Goal: Information Seeking & Learning: Learn about a topic

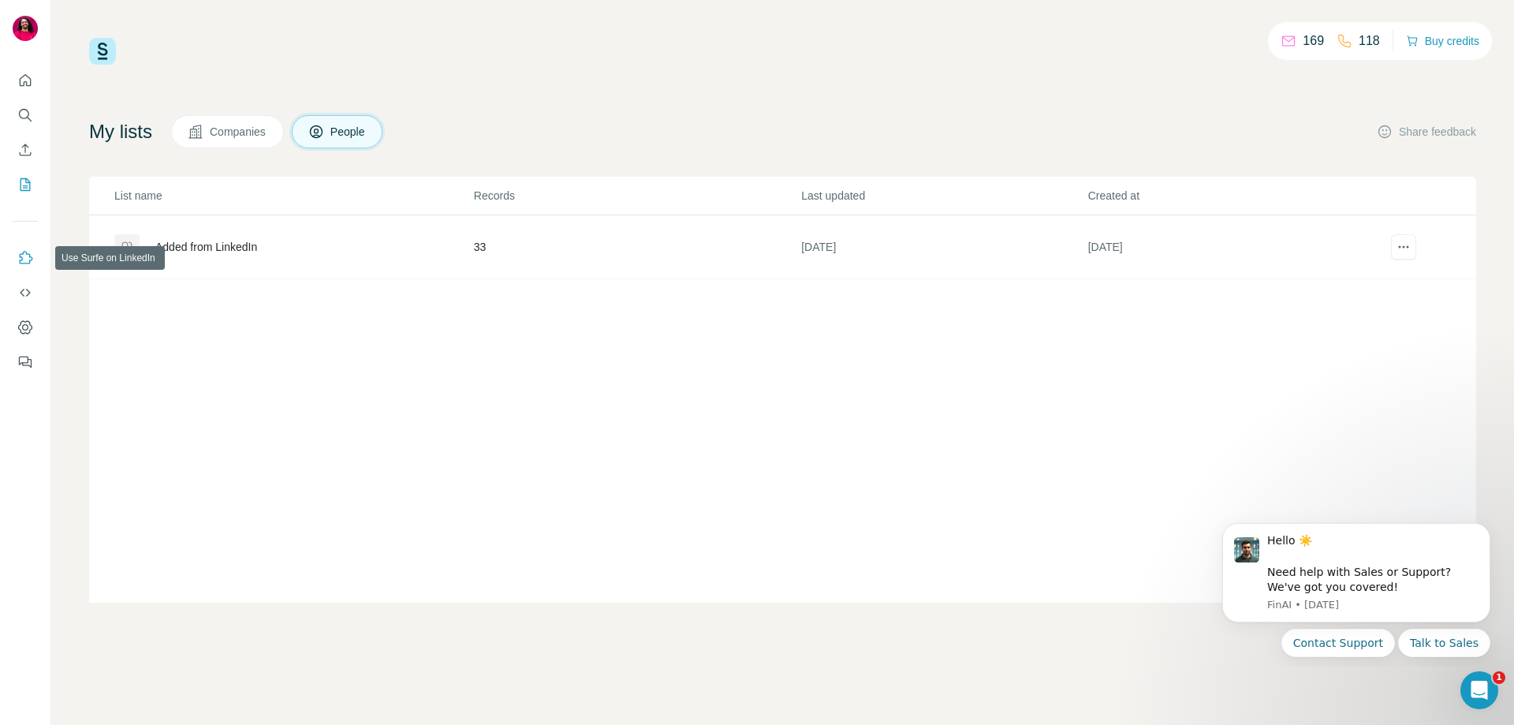
click at [30, 255] on icon "Use Surfe on LinkedIn" at bounding box center [26, 257] width 13 height 13
click at [35, 78] on button "Quick start" at bounding box center [25, 80] width 25 height 28
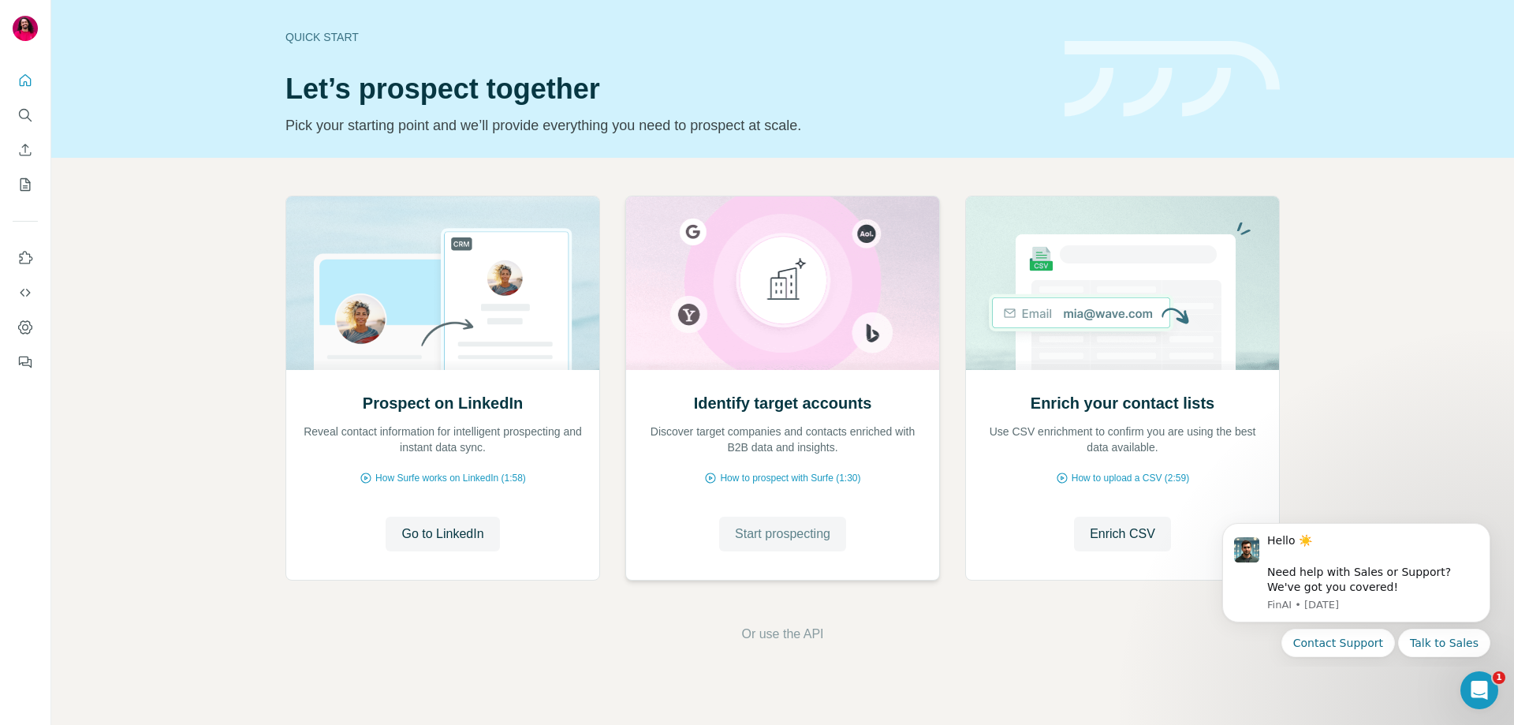
click at [796, 524] on span "Start prospecting" at bounding box center [782, 533] width 95 height 19
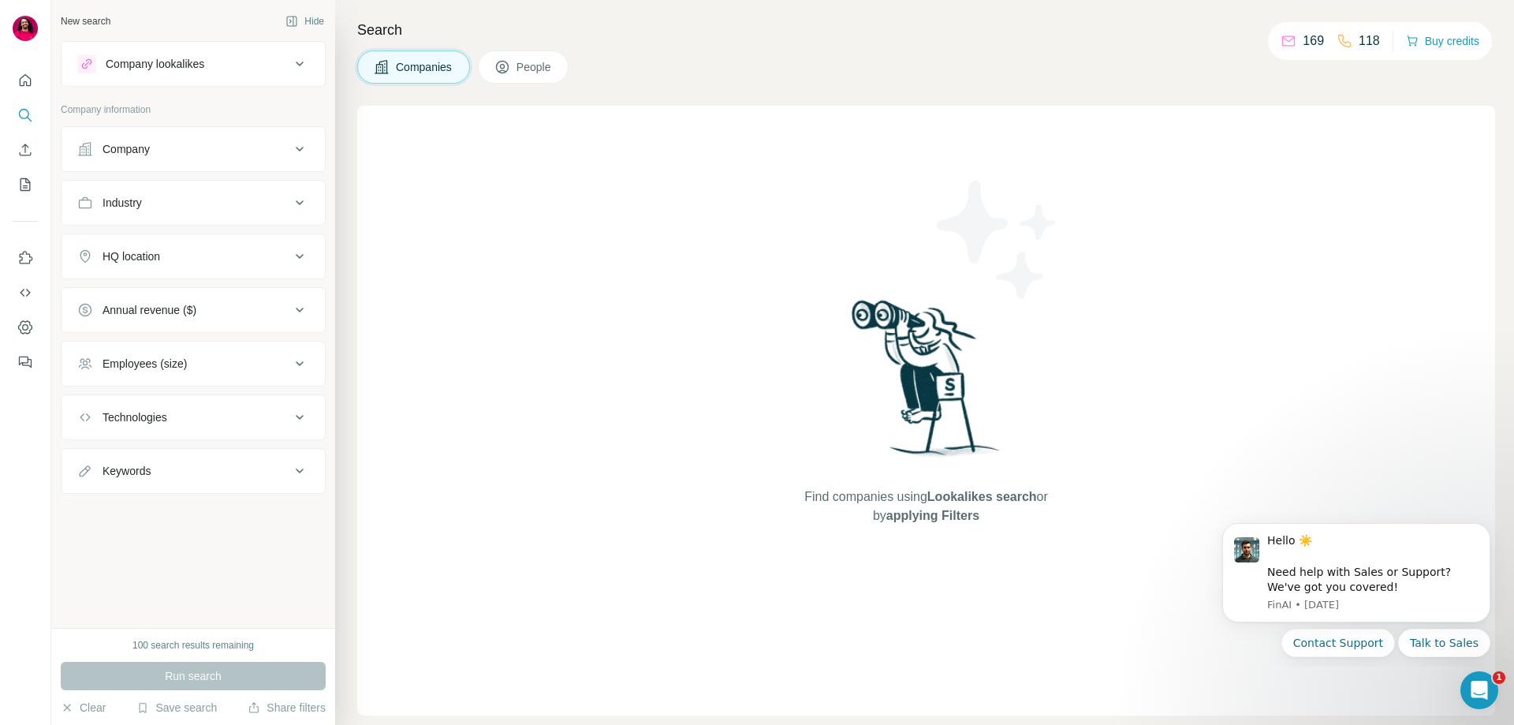
click at [254, 65] on div "Company lookalikes" at bounding box center [183, 63] width 213 height 19
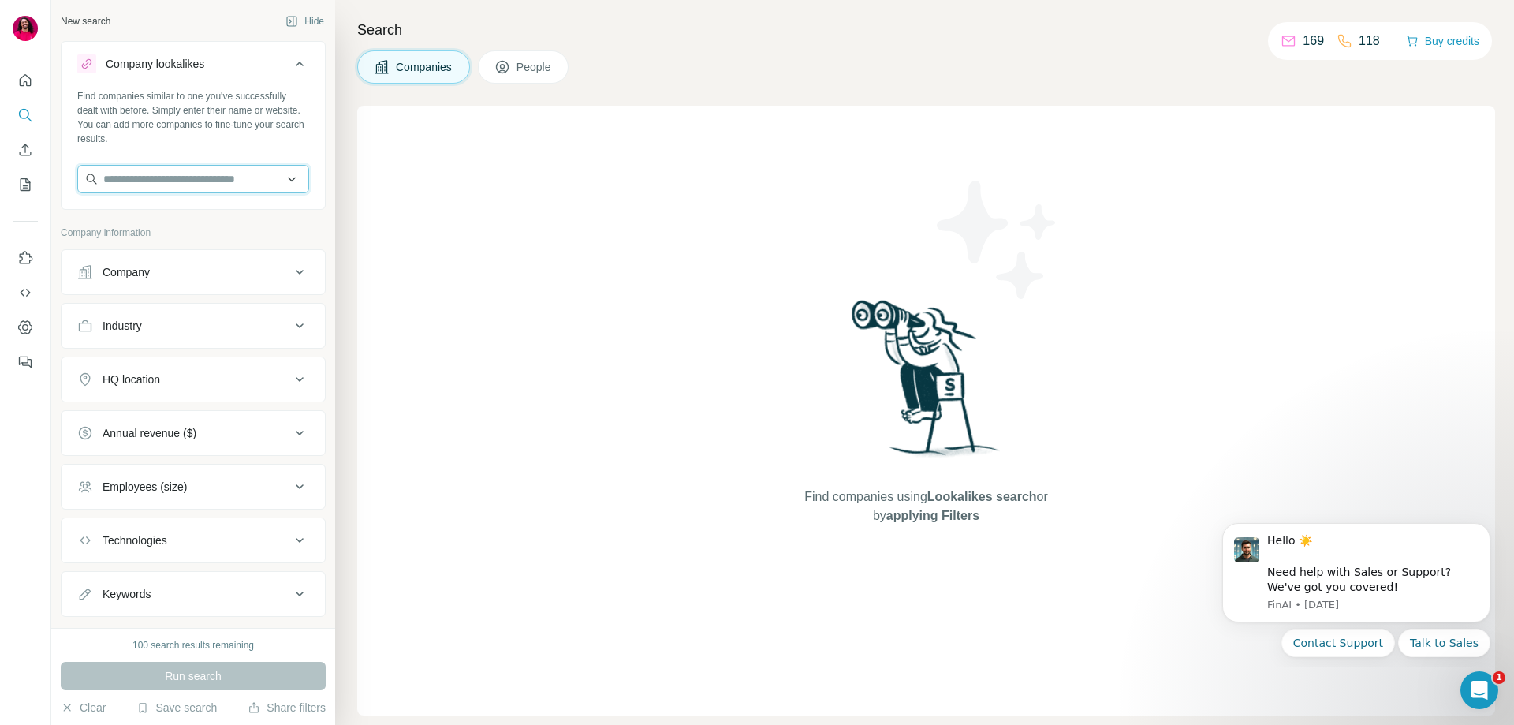
click at [210, 183] on input "text" at bounding box center [193, 179] width 232 height 28
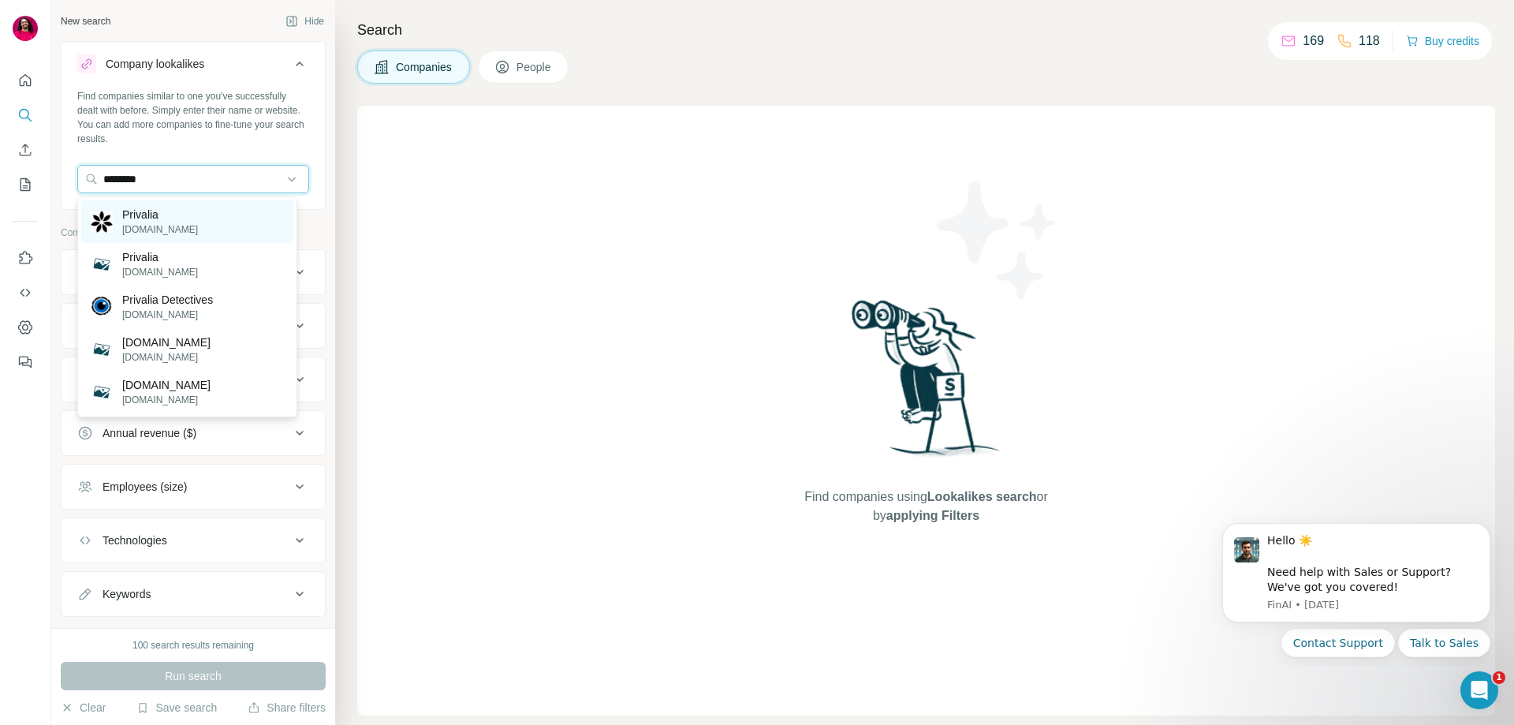
type input "********"
click at [149, 206] on div "Privalia [DOMAIN_NAME]" at bounding box center [187, 221] width 212 height 43
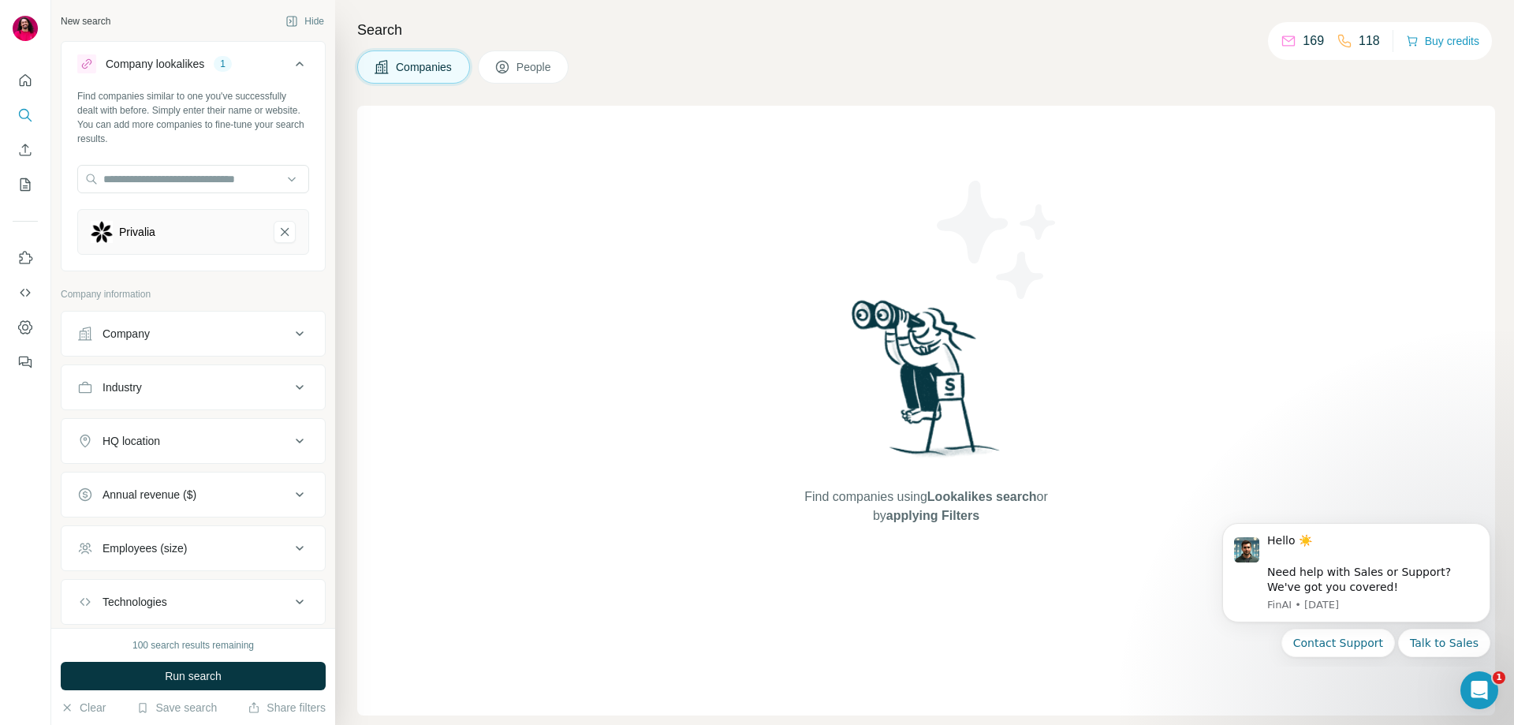
click at [274, 222] on button "Privalia-remove-button" at bounding box center [285, 232] width 22 height 22
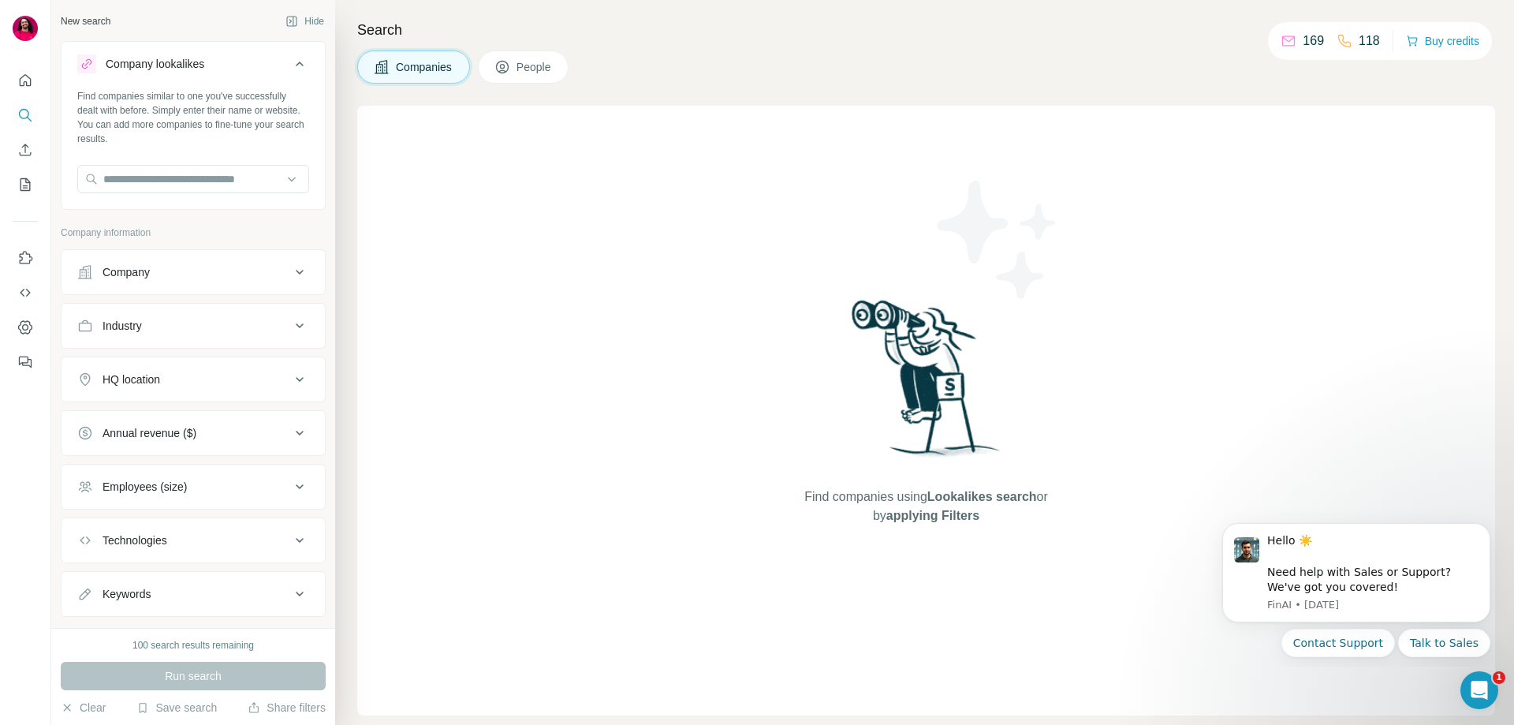
scroll to position [33, 0]
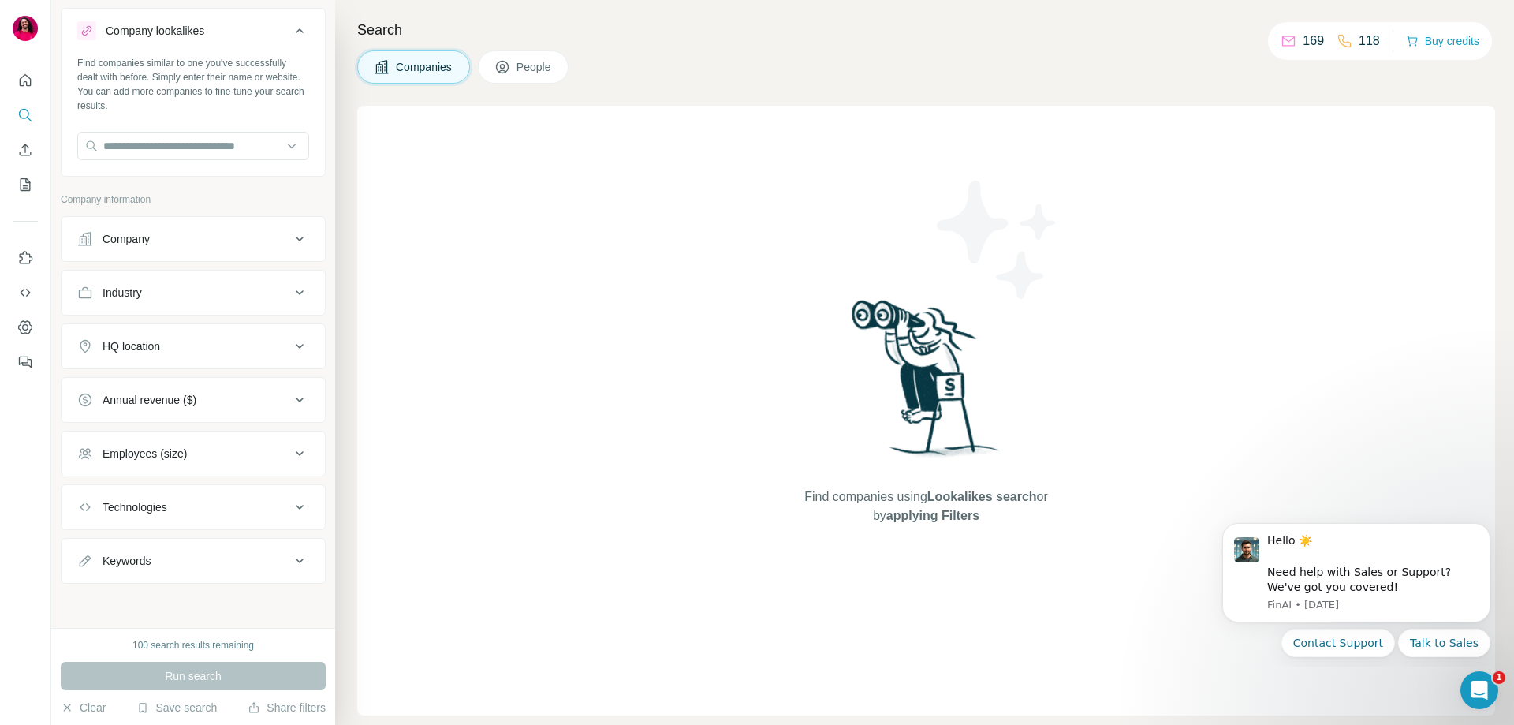
click at [540, 58] on button "People" at bounding box center [523, 66] width 91 height 33
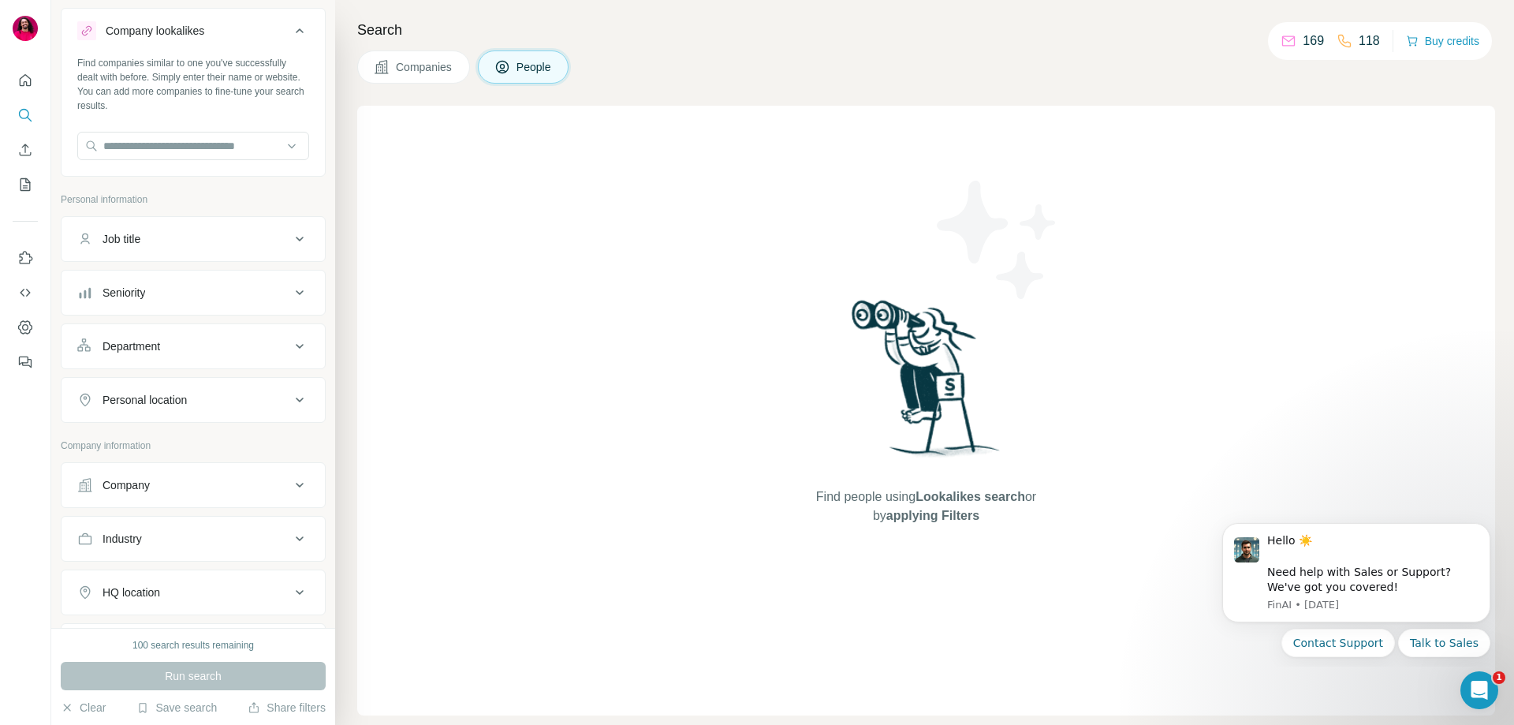
click at [402, 73] on span "Companies" at bounding box center [425, 67] width 58 height 16
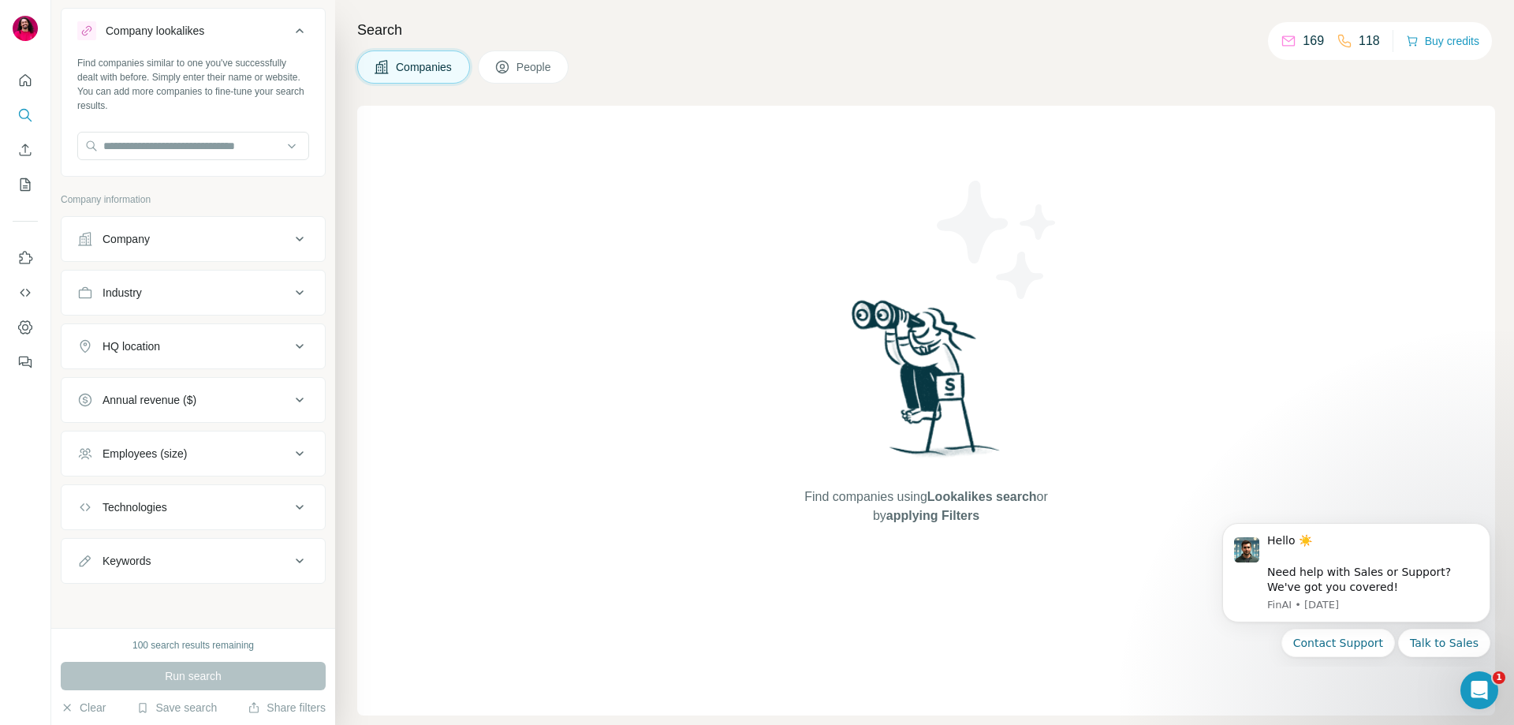
click at [296, 347] on icon at bounding box center [300, 346] width 8 height 5
click at [211, 390] on input "text" at bounding box center [193, 385] width 232 height 28
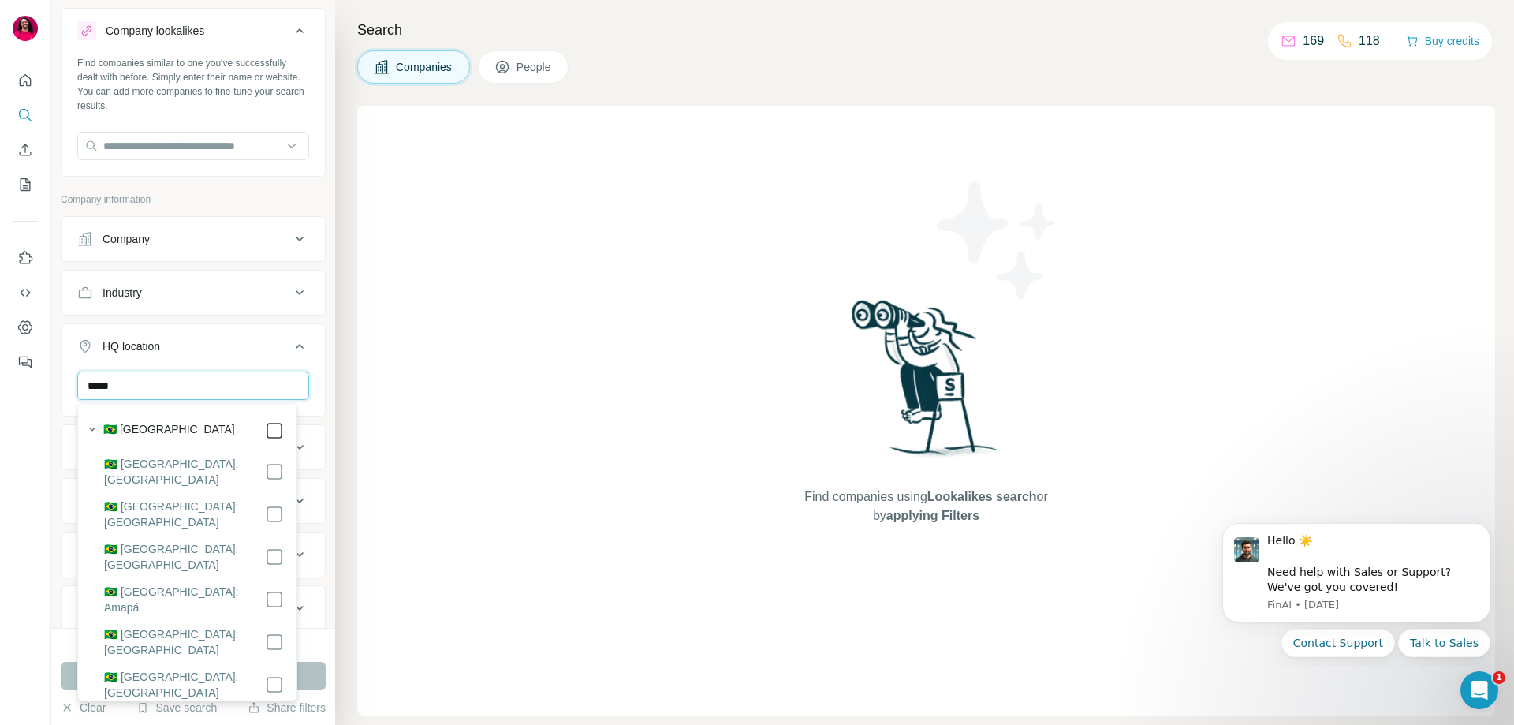
type input "*****"
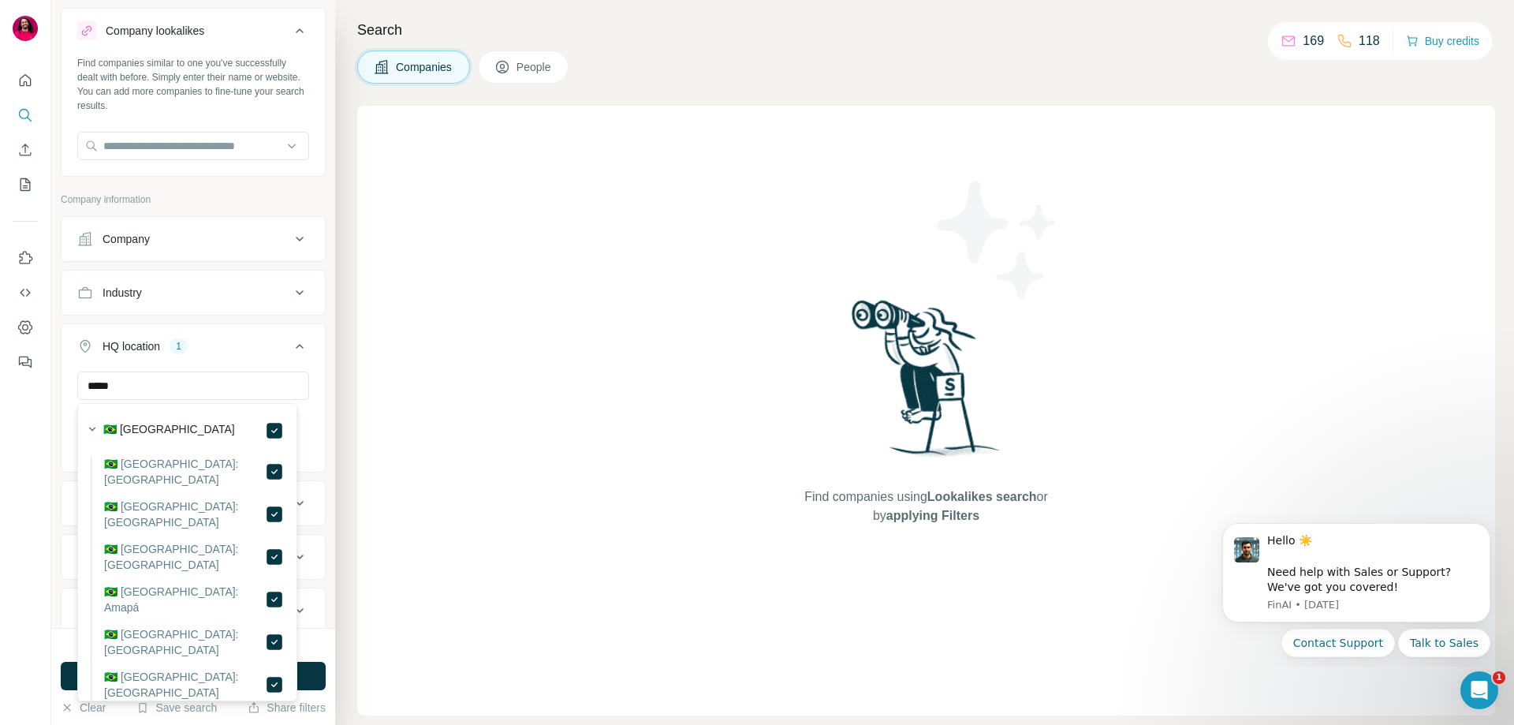
click at [323, 377] on div "New search Hide Company lookalikes Find companies similar to one you've success…" at bounding box center [193, 314] width 284 height 628
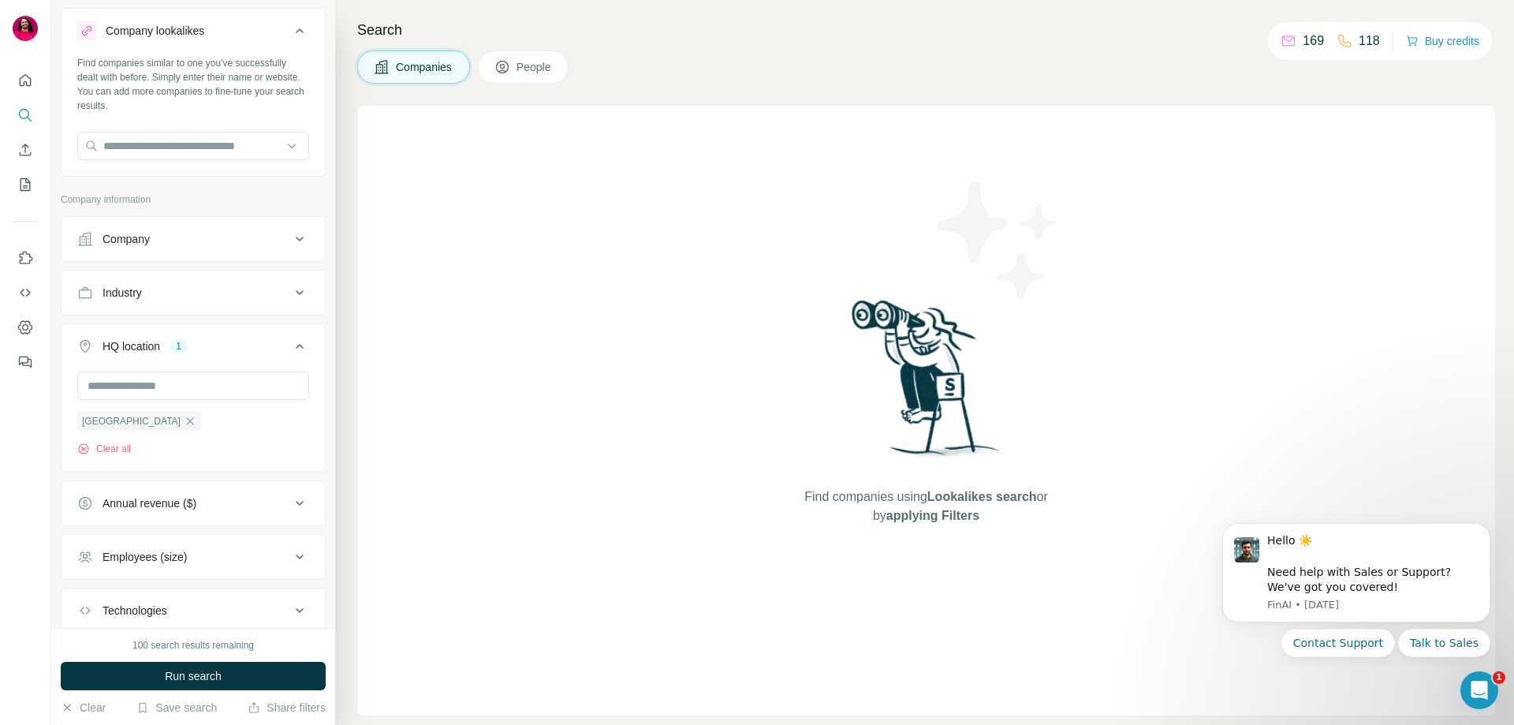
click at [241, 497] on div "Annual revenue ($)" at bounding box center [183, 503] width 213 height 16
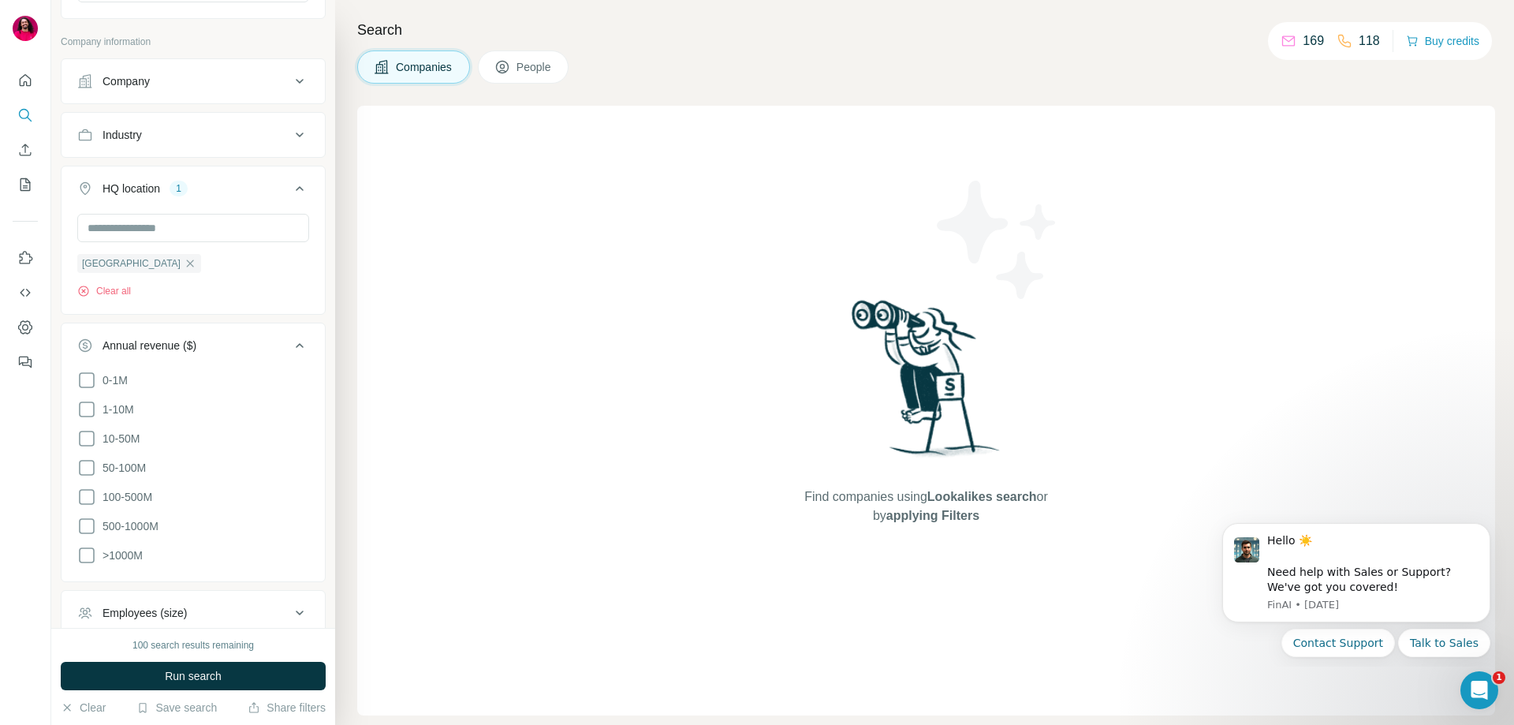
scroll to position [270, 0]
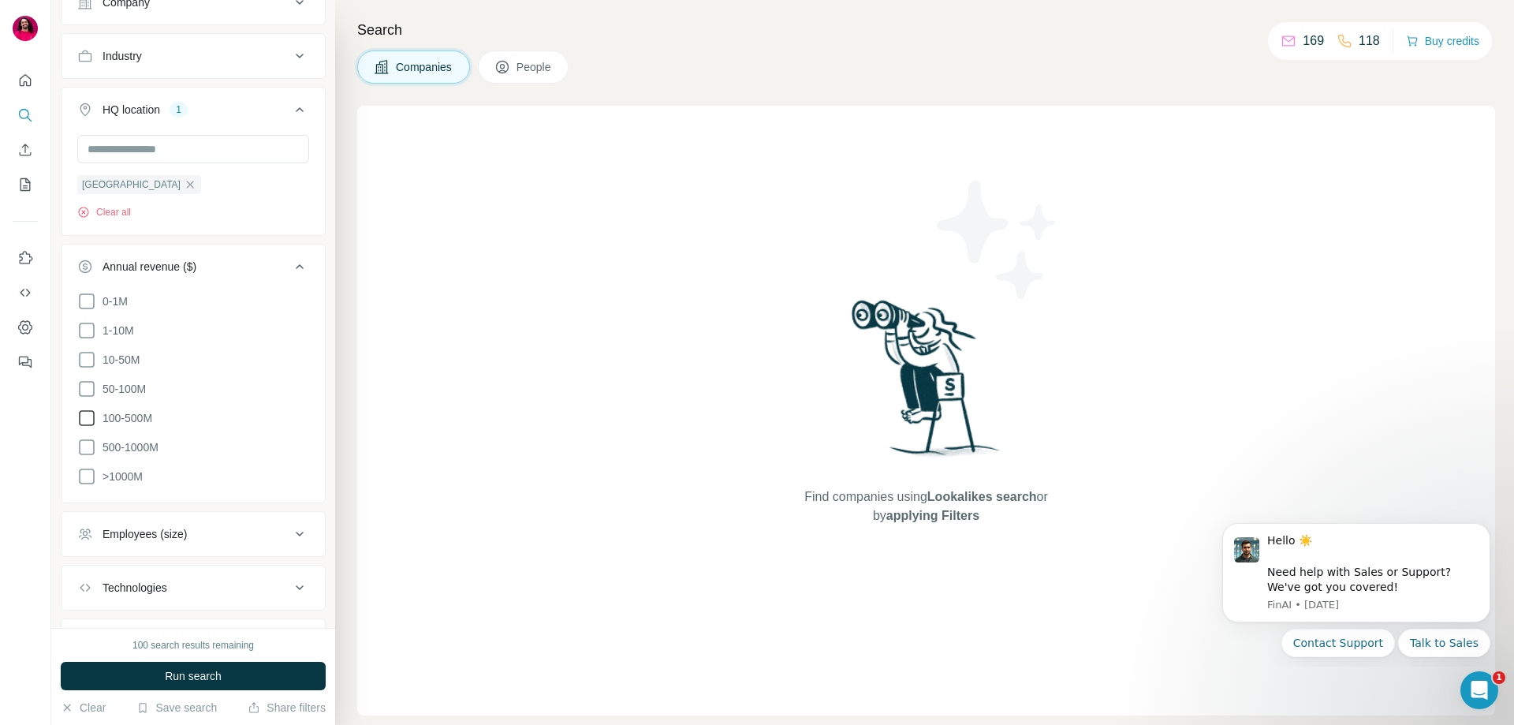
click at [85, 416] on icon at bounding box center [86, 417] width 19 height 19
click at [85, 442] on icon at bounding box center [86, 447] width 19 height 19
click at [82, 472] on icon at bounding box center [86, 476] width 19 height 19
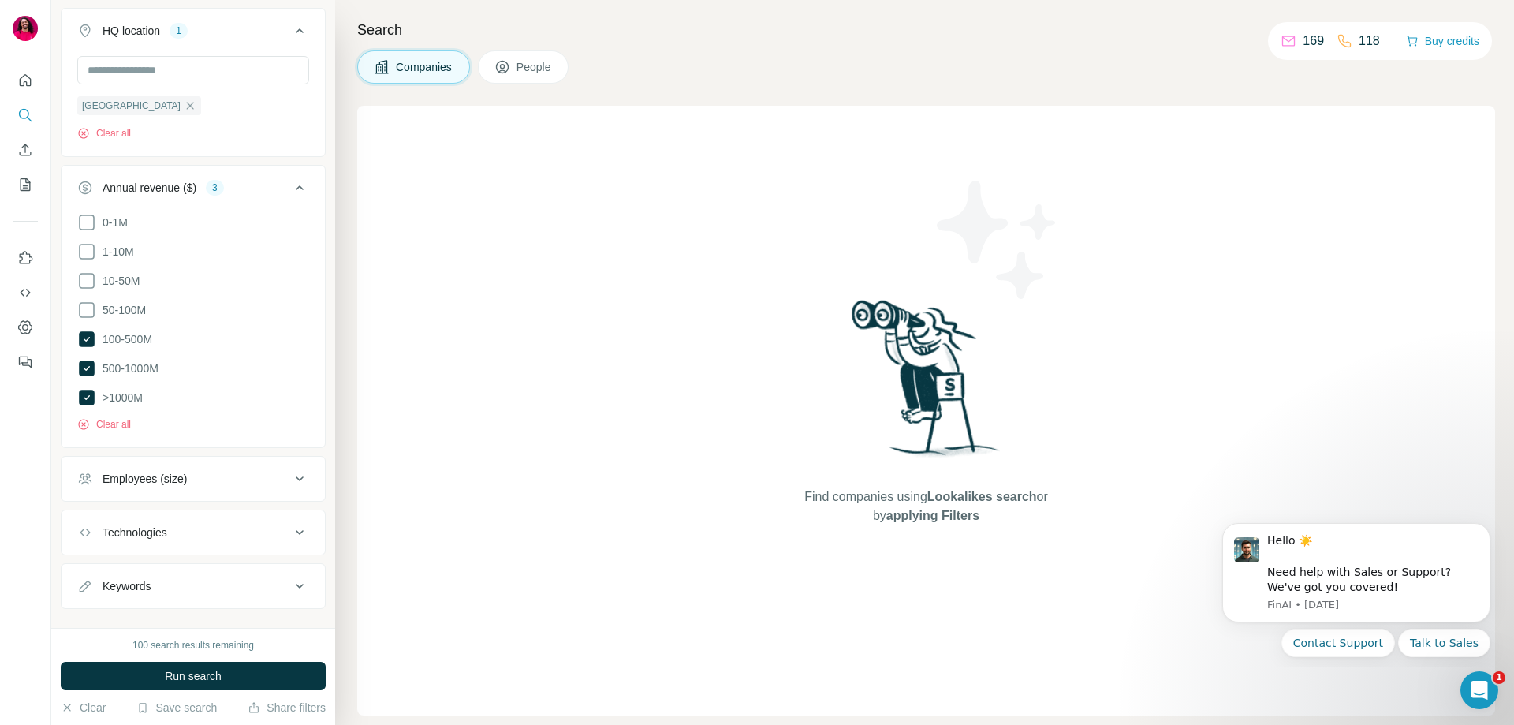
scroll to position [369, 0]
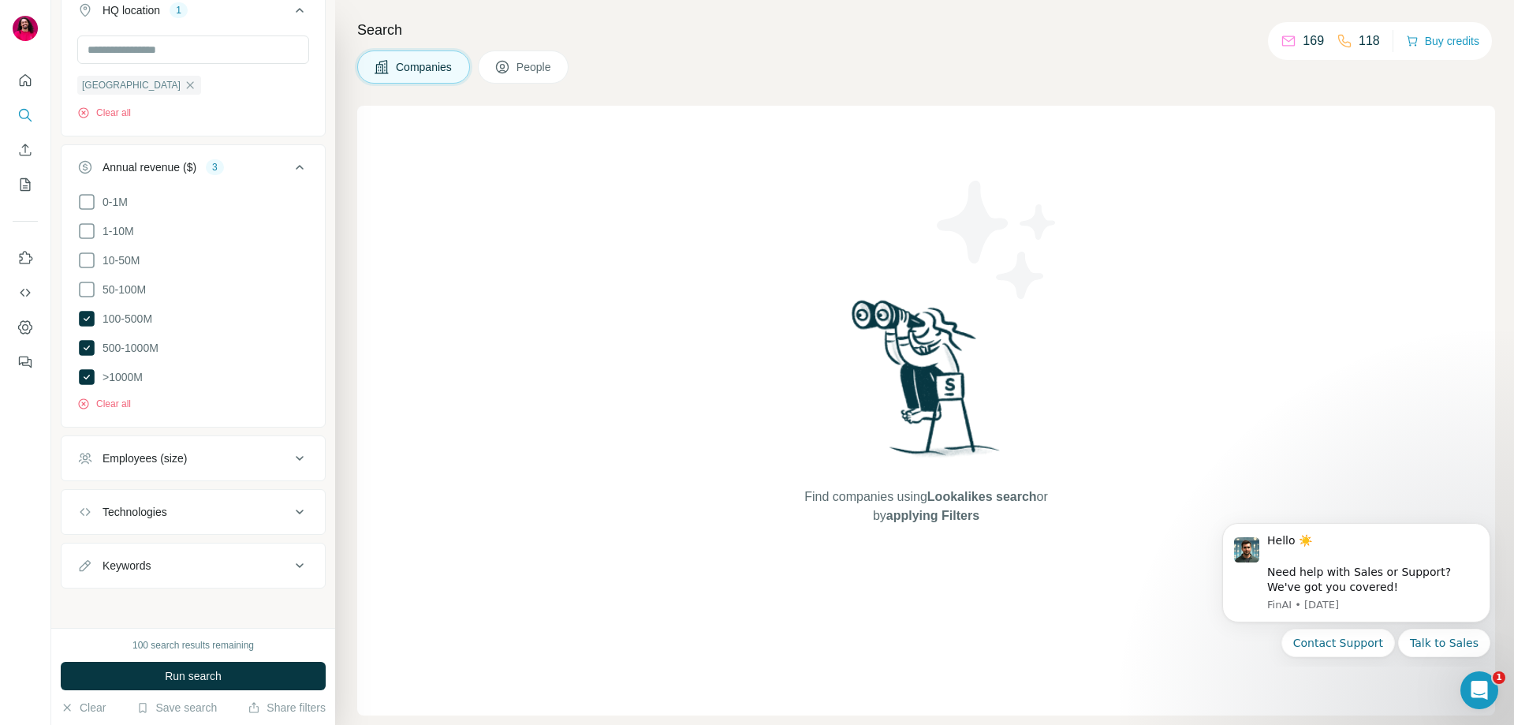
click at [263, 494] on button "Technologies" at bounding box center [193, 512] width 263 height 38
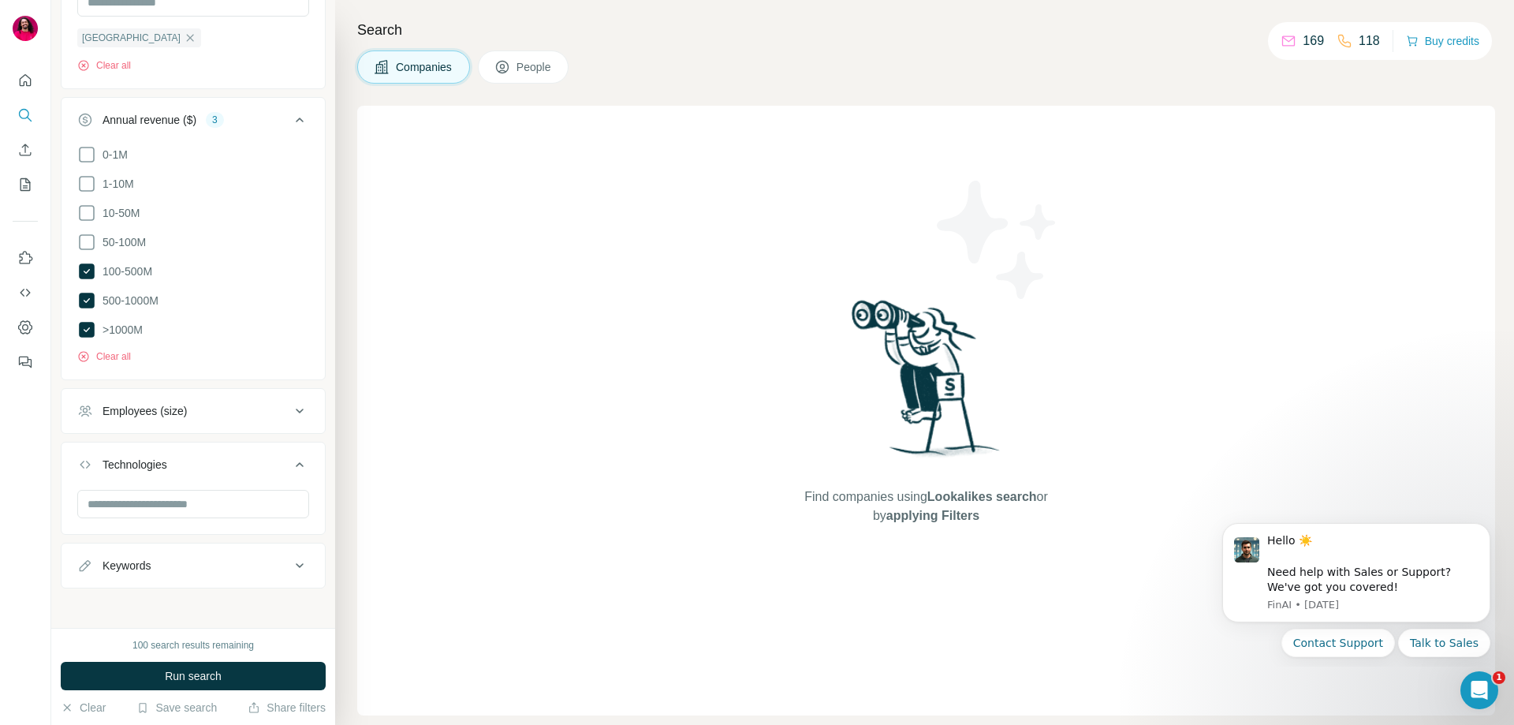
click at [218, 548] on button "Keywords" at bounding box center [193, 565] width 263 height 38
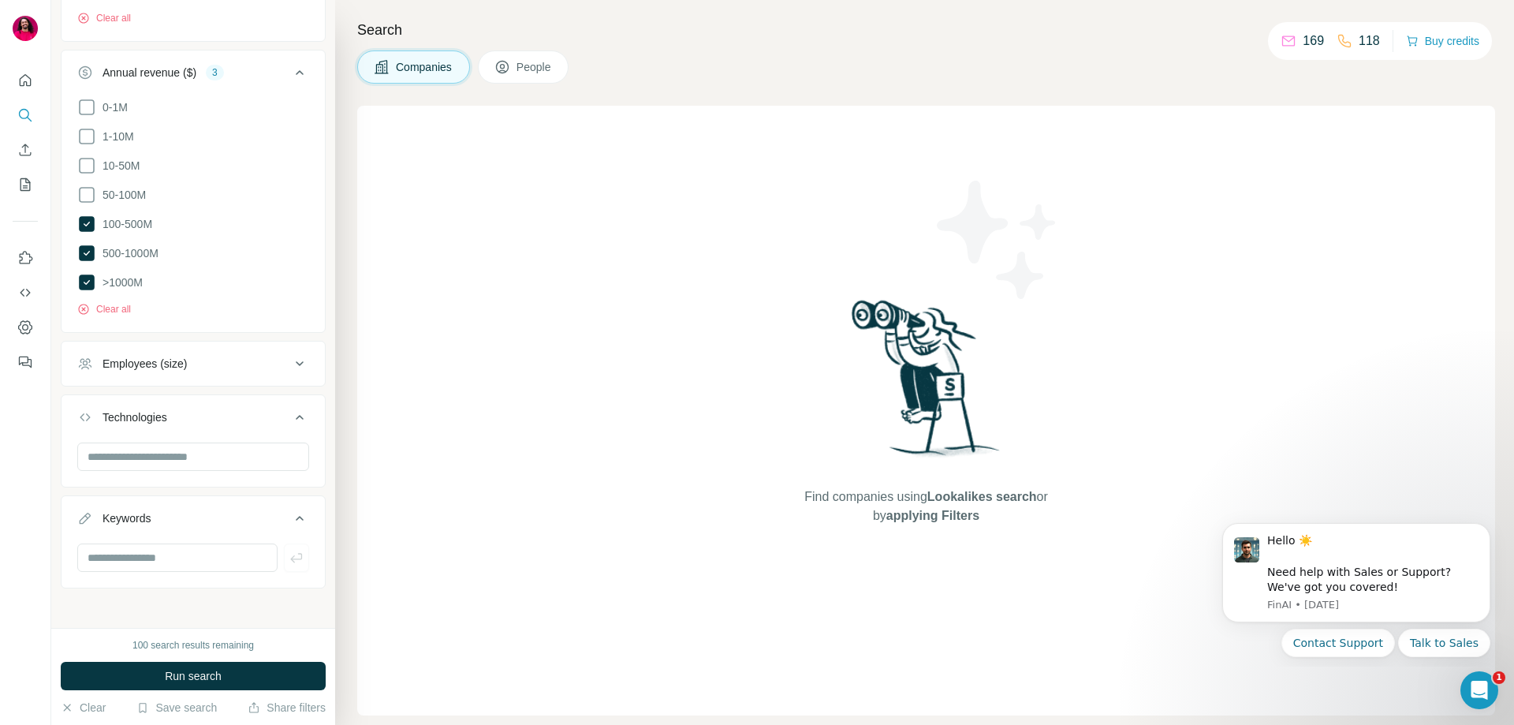
click at [231, 510] on div "Keywords" at bounding box center [183, 518] width 213 height 16
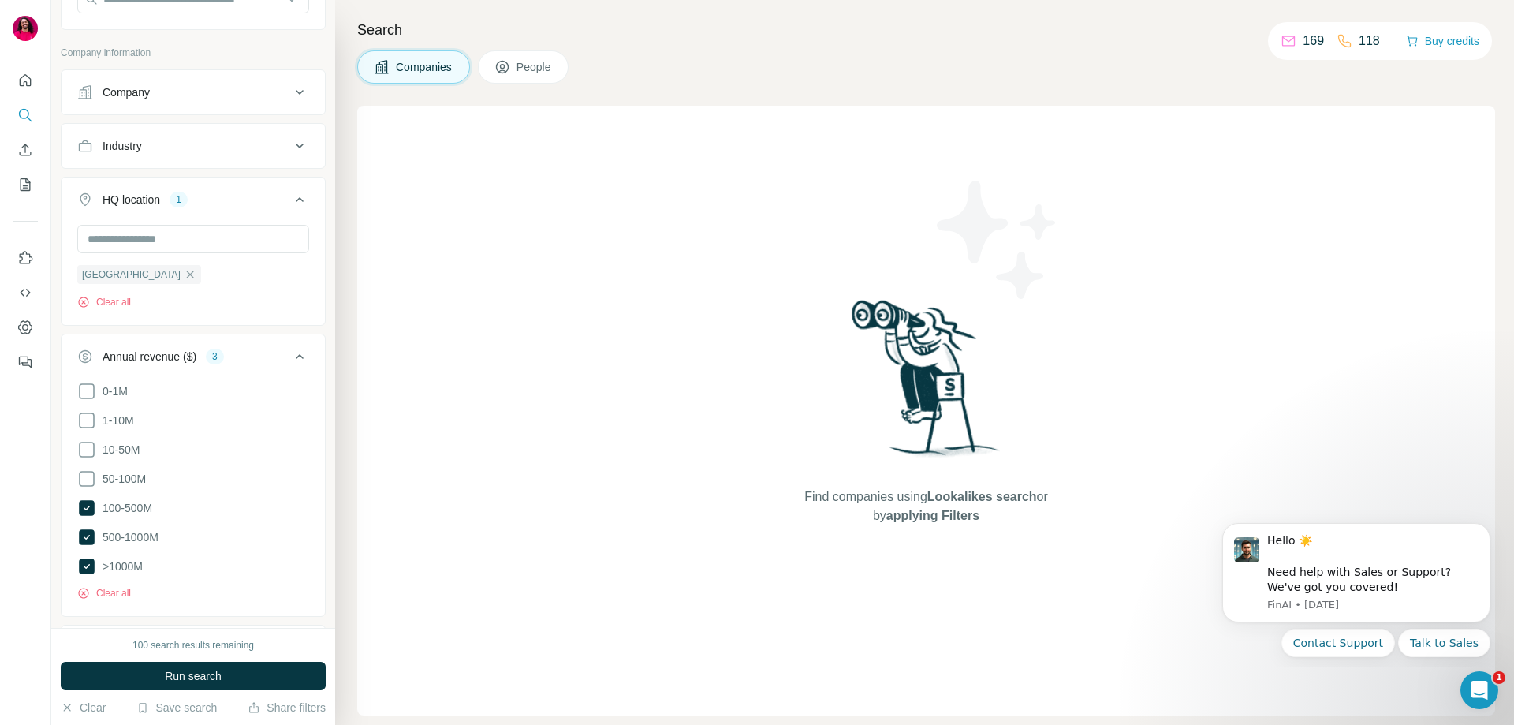
scroll to position [0, 0]
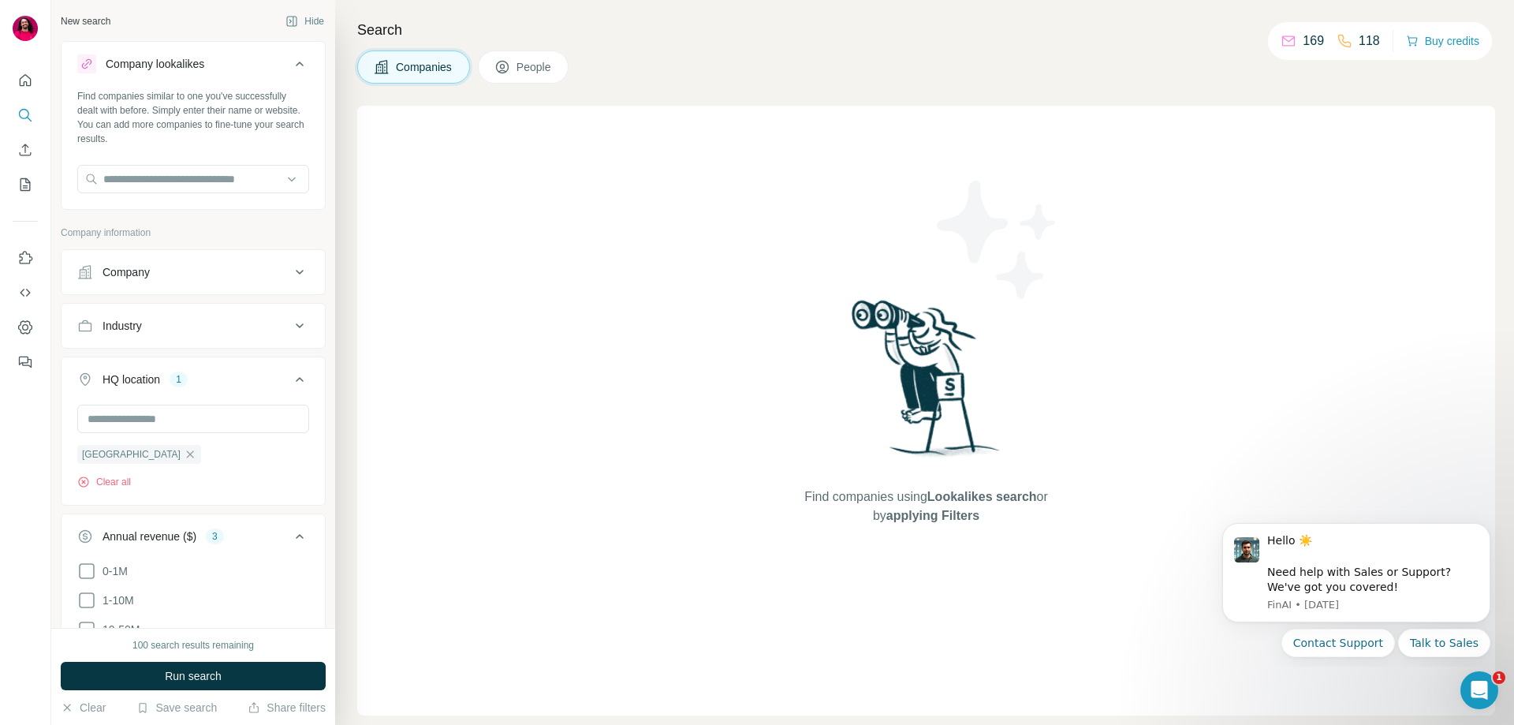
click at [185, 330] on div "Industry" at bounding box center [183, 326] width 213 height 16
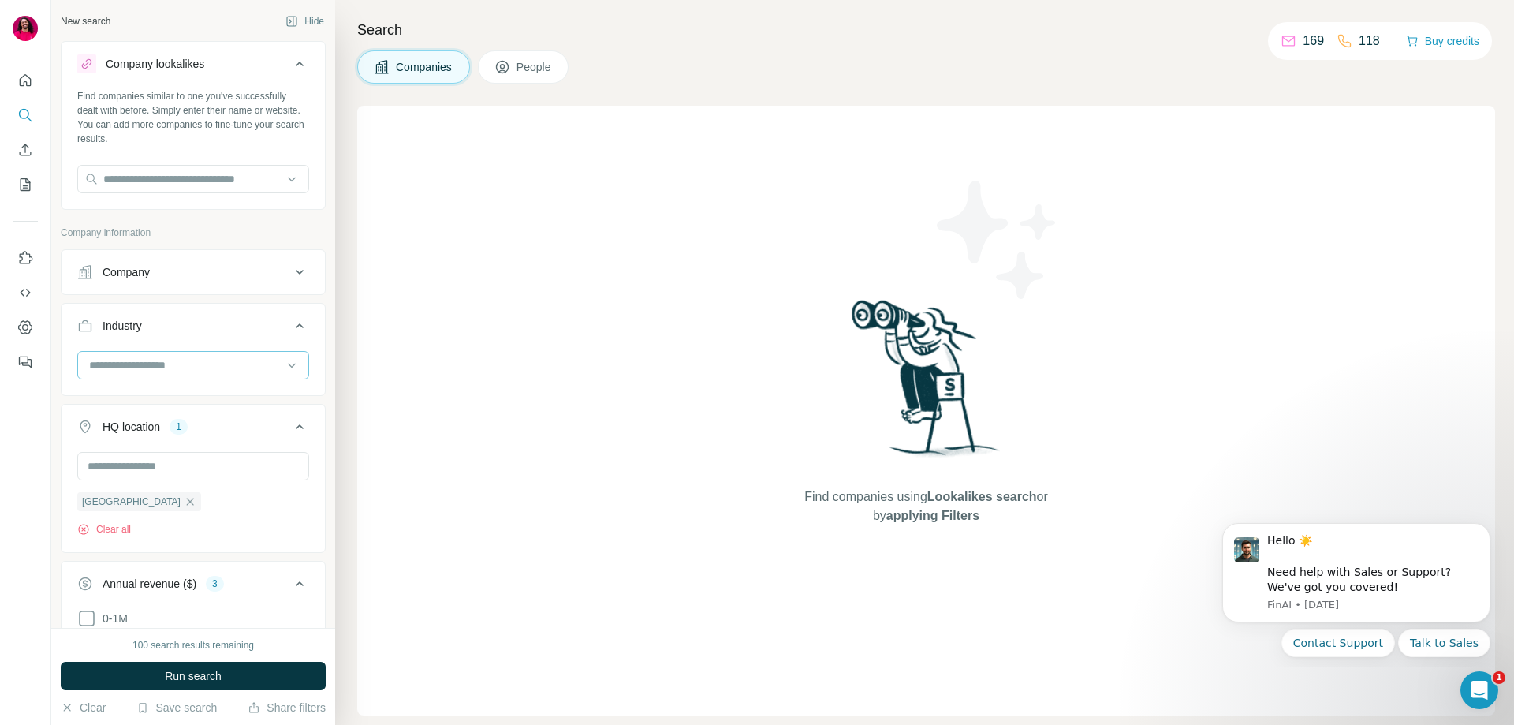
click at [173, 367] on input at bounding box center [185, 364] width 195 height 17
click at [213, 188] on input "text" at bounding box center [193, 179] width 232 height 28
click at [311, 213] on div "Company lookalikes Find companies similar to one you've successfully dealt with…" at bounding box center [193, 546] width 265 height 1011
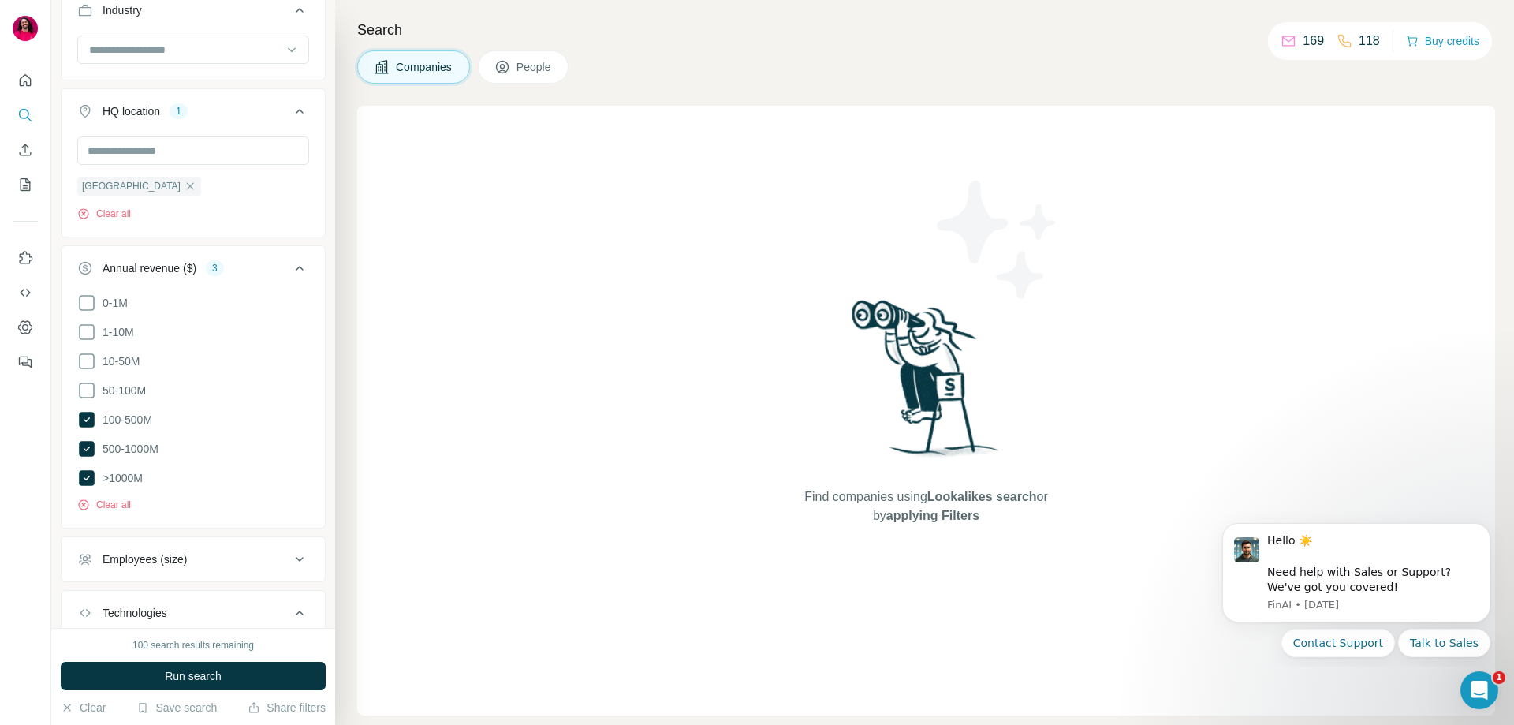
scroll to position [464, 0]
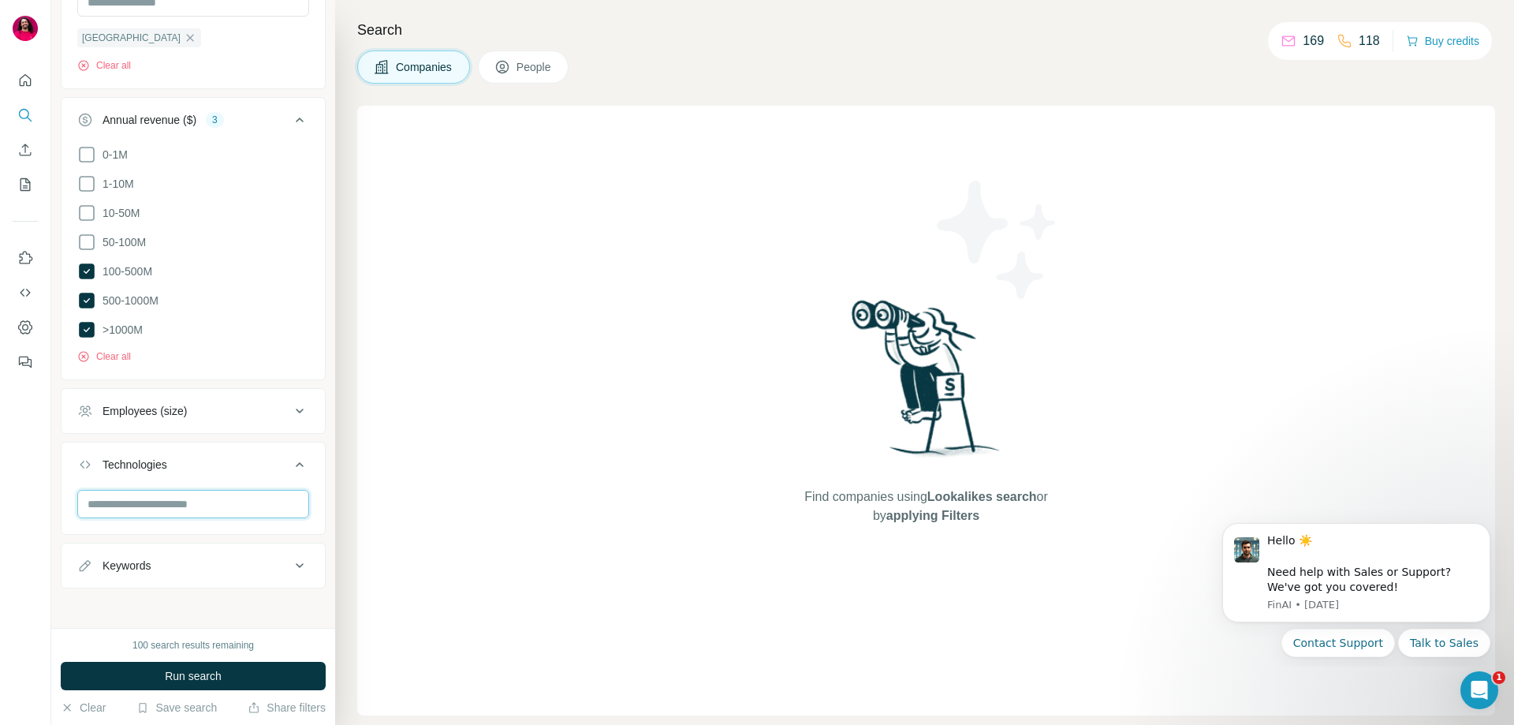
click at [207, 490] on input "text" at bounding box center [193, 504] width 232 height 28
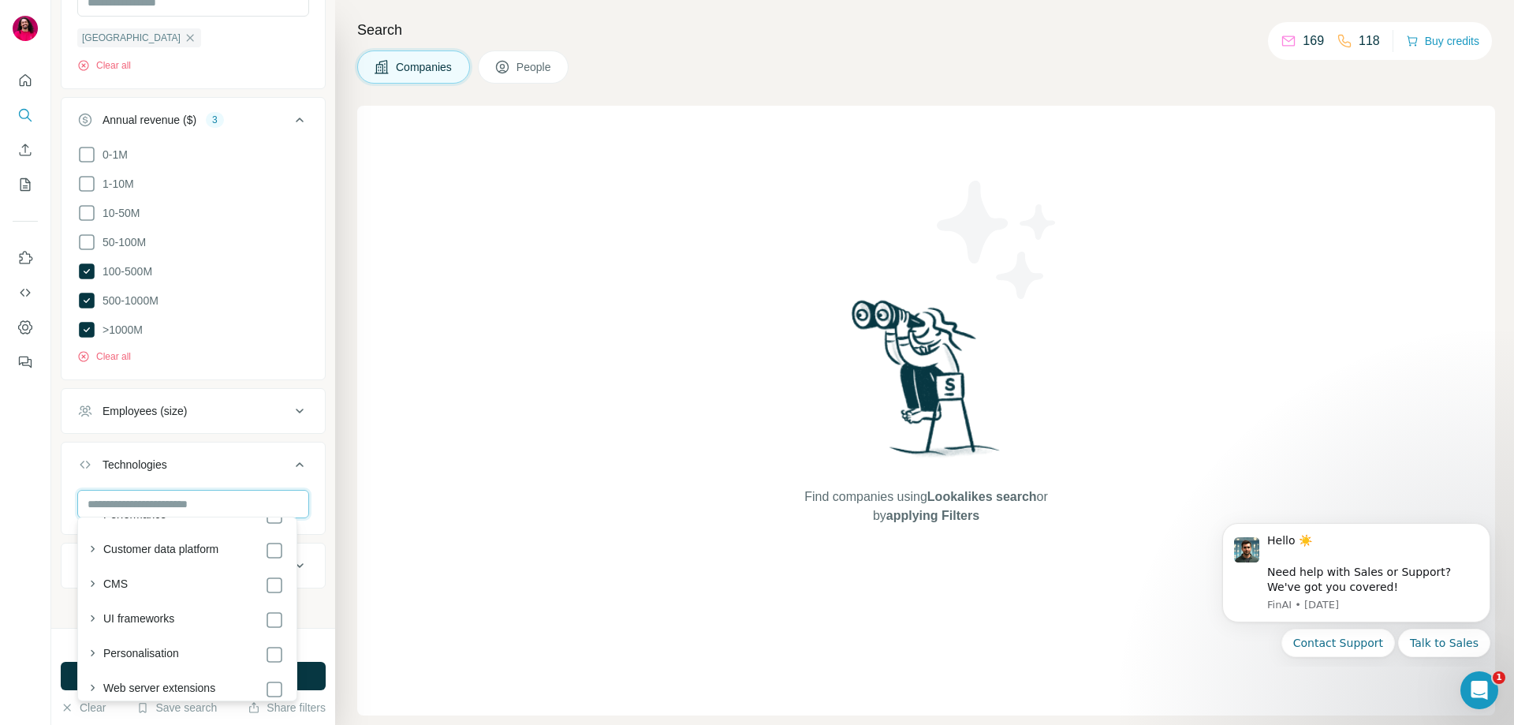
scroll to position [0, 0]
click at [92, 576] on icon "button" at bounding box center [92, 577] width 16 height 16
click at [171, 502] on input "text" at bounding box center [193, 504] width 232 height 28
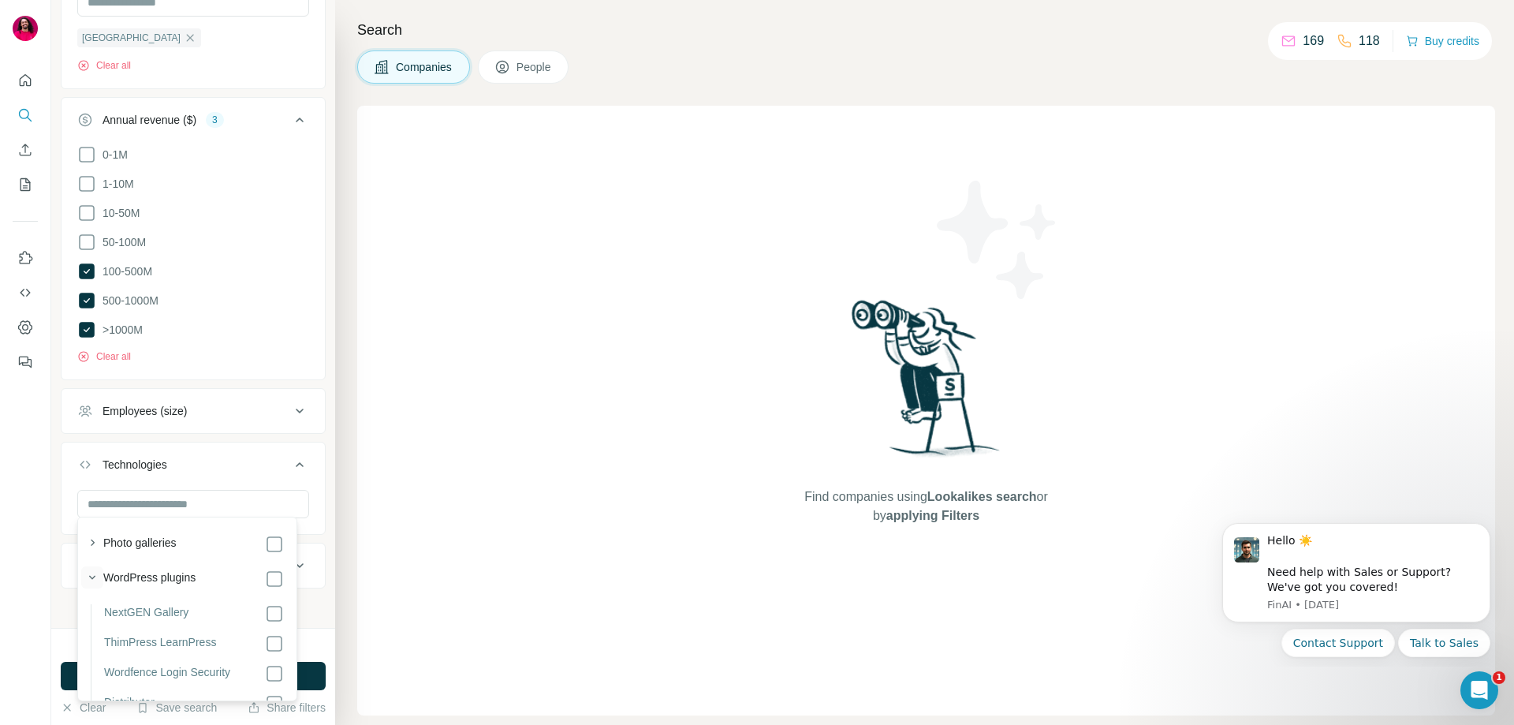
click at [94, 576] on icon "button" at bounding box center [92, 578] width 6 height 4
click at [94, 601] on icon "button" at bounding box center [92, 603] width 16 height 16
click at [83, 603] on button "button" at bounding box center [92, 602] width 22 height 22
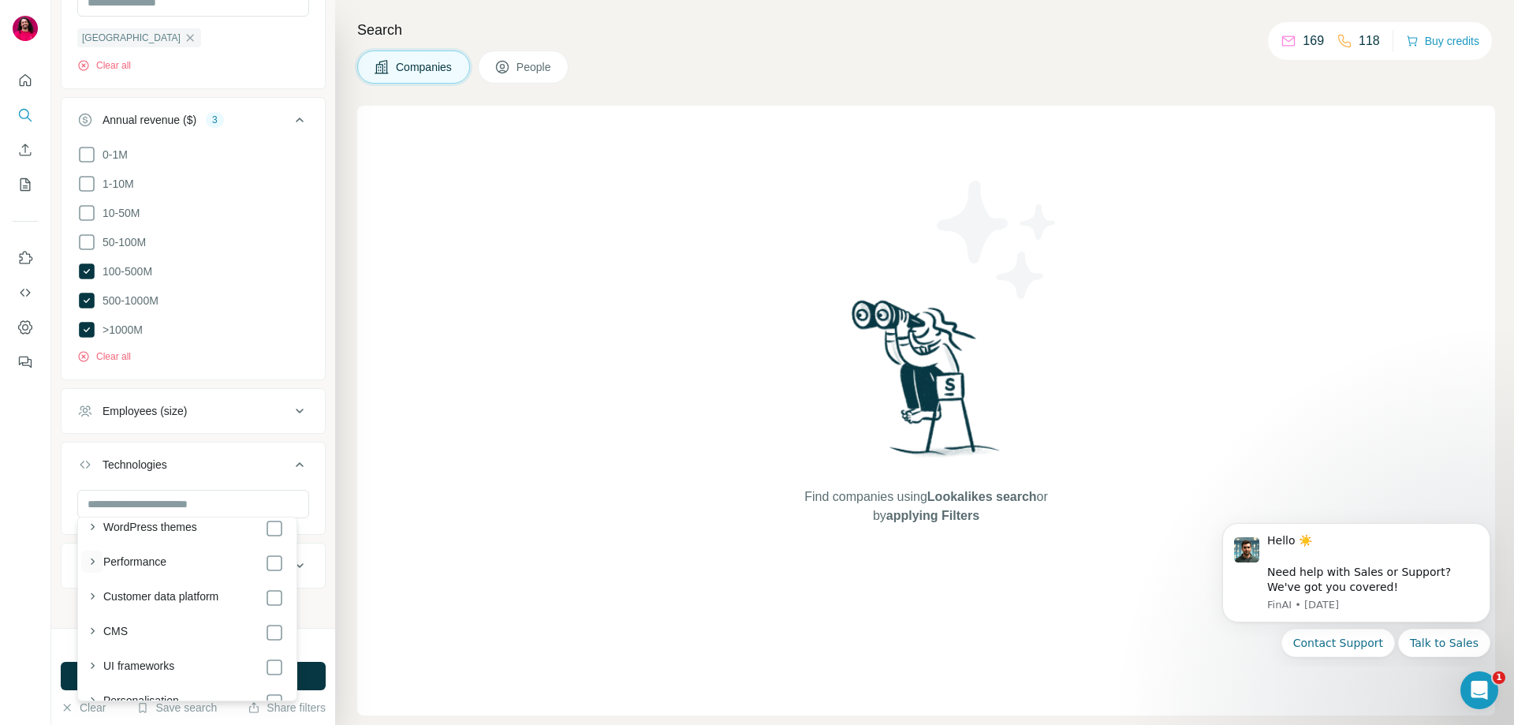
click at [95, 556] on icon "button" at bounding box center [92, 562] width 16 height 16
click at [94, 646] on icon "button" at bounding box center [93, 646] width 4 height 6
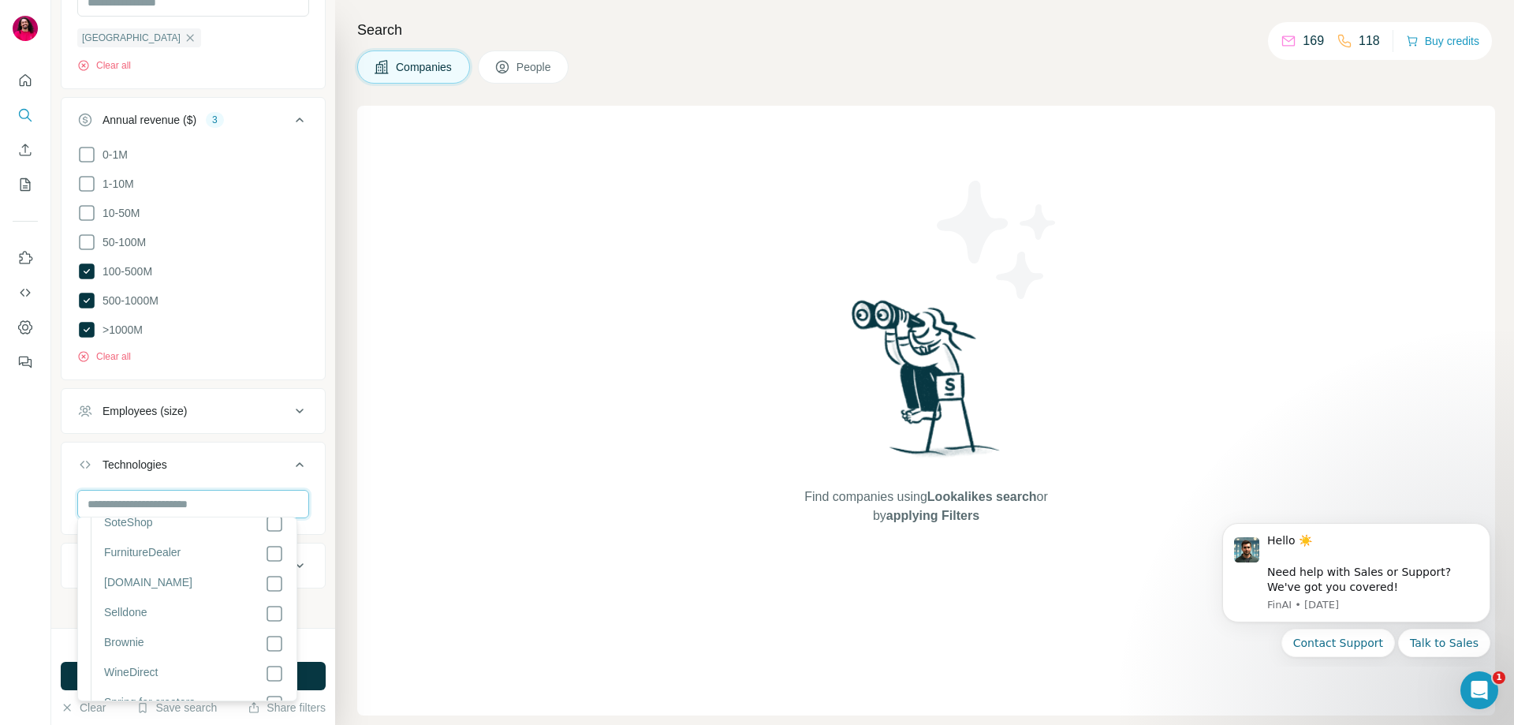
click at [252, 502] on input "text" at bounding box center [193, 504] width 232 height 28
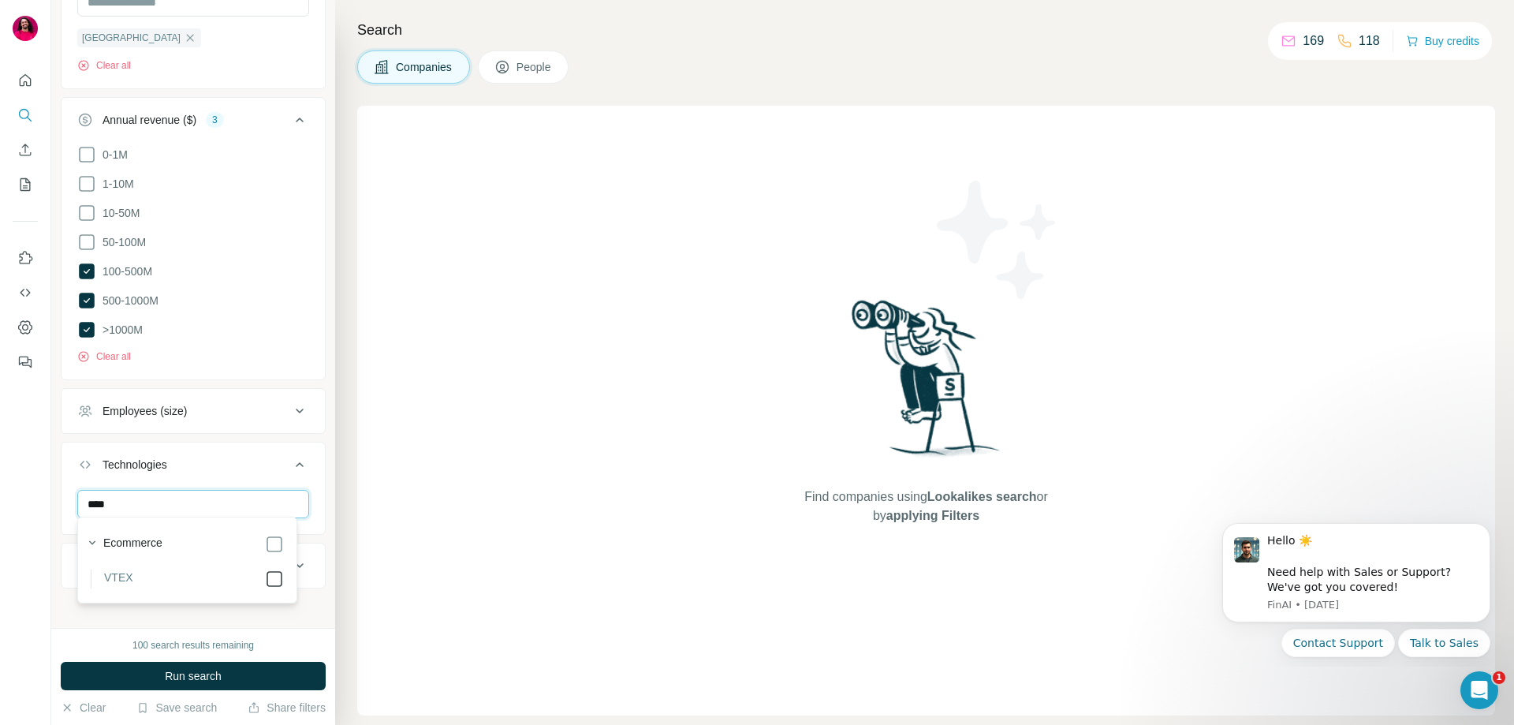
type input "****"
click at [279, 570] on icon at bounding box center [274, 578] width 19 height 19
click at [92, 542] on icon "button" at bounding box center [92, 543] width 16 height 16
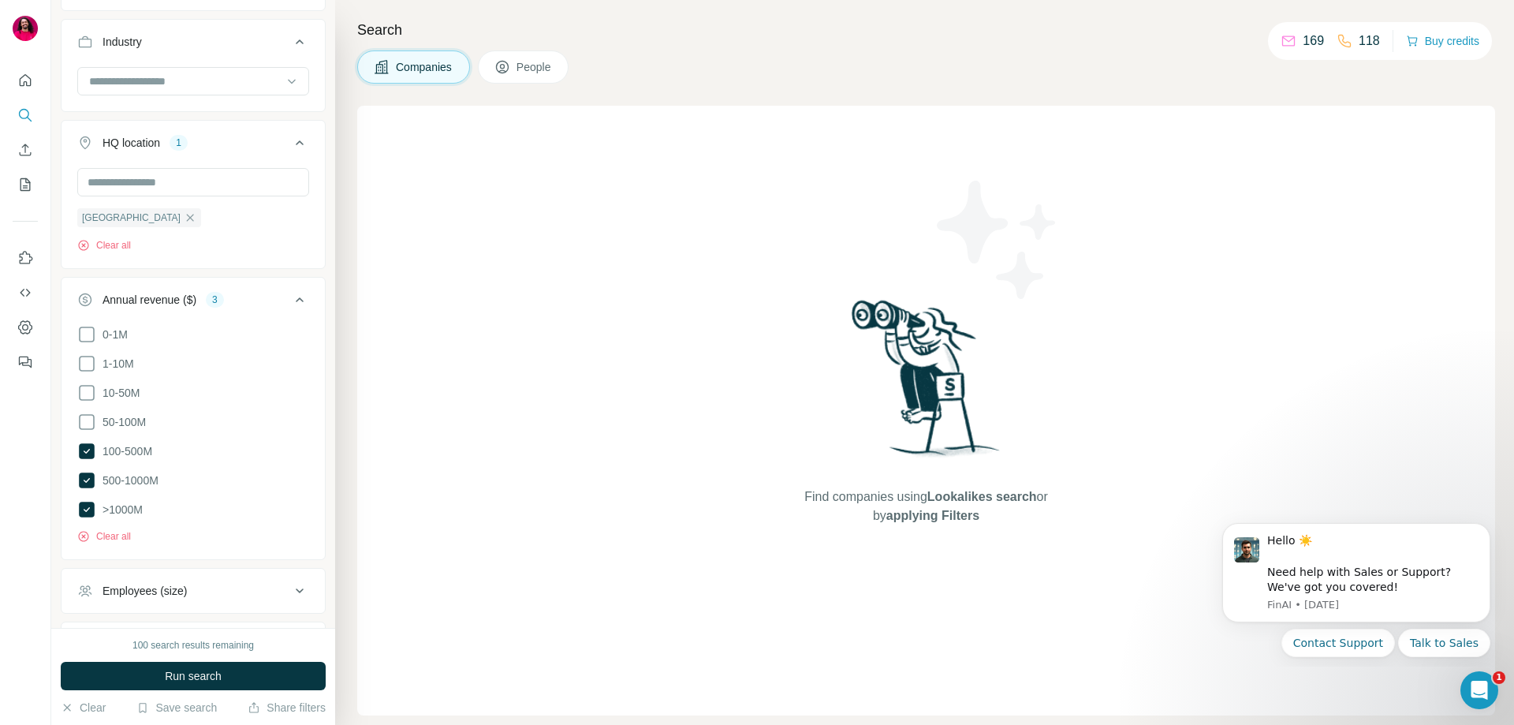
scroll to position [126, 0]
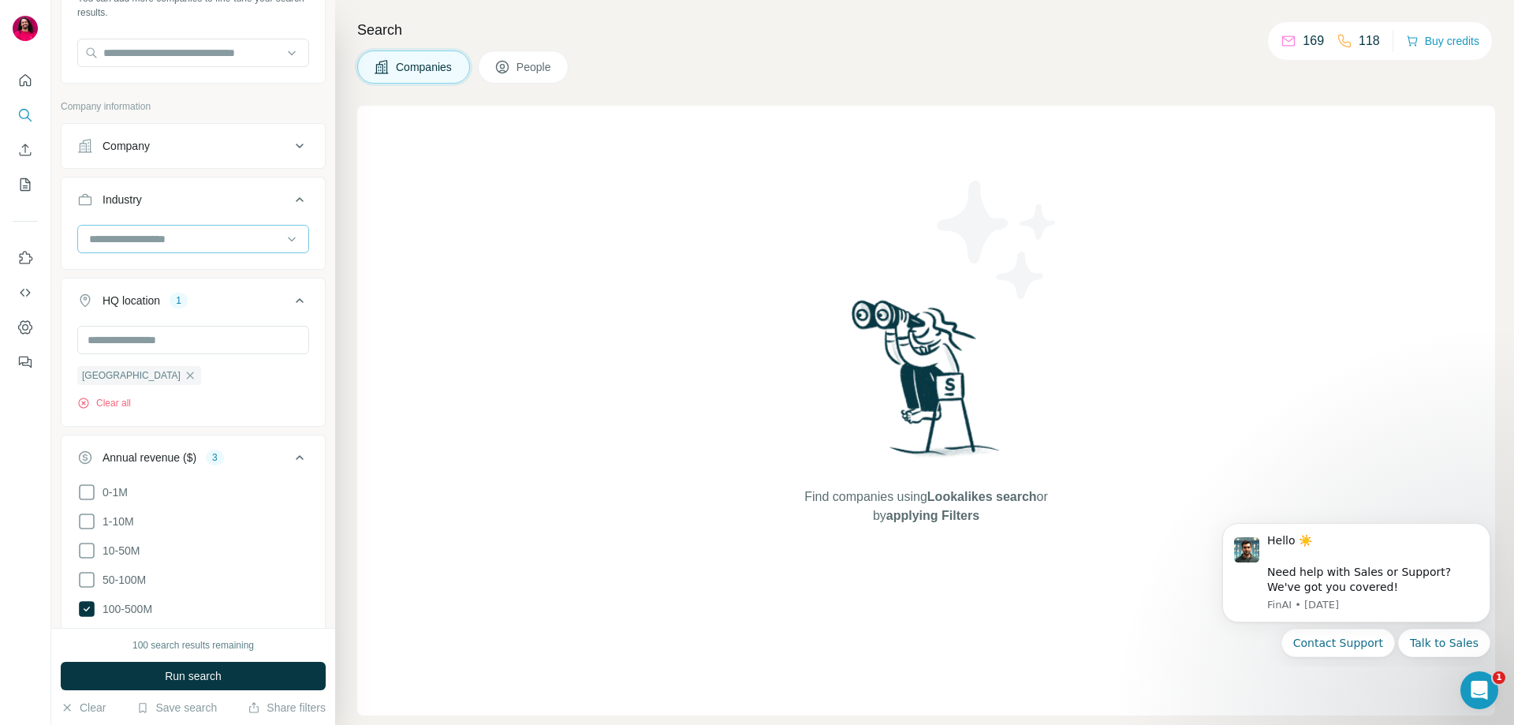
click at [256, 246] on input at bounding box center [185, 238] width 195 height 17
click at [310, 245] on div at bounding box center [193, 245] width 263 height 41
click at [523, 69] on span "People" at bounding box center [534, 67] width 36 height 16
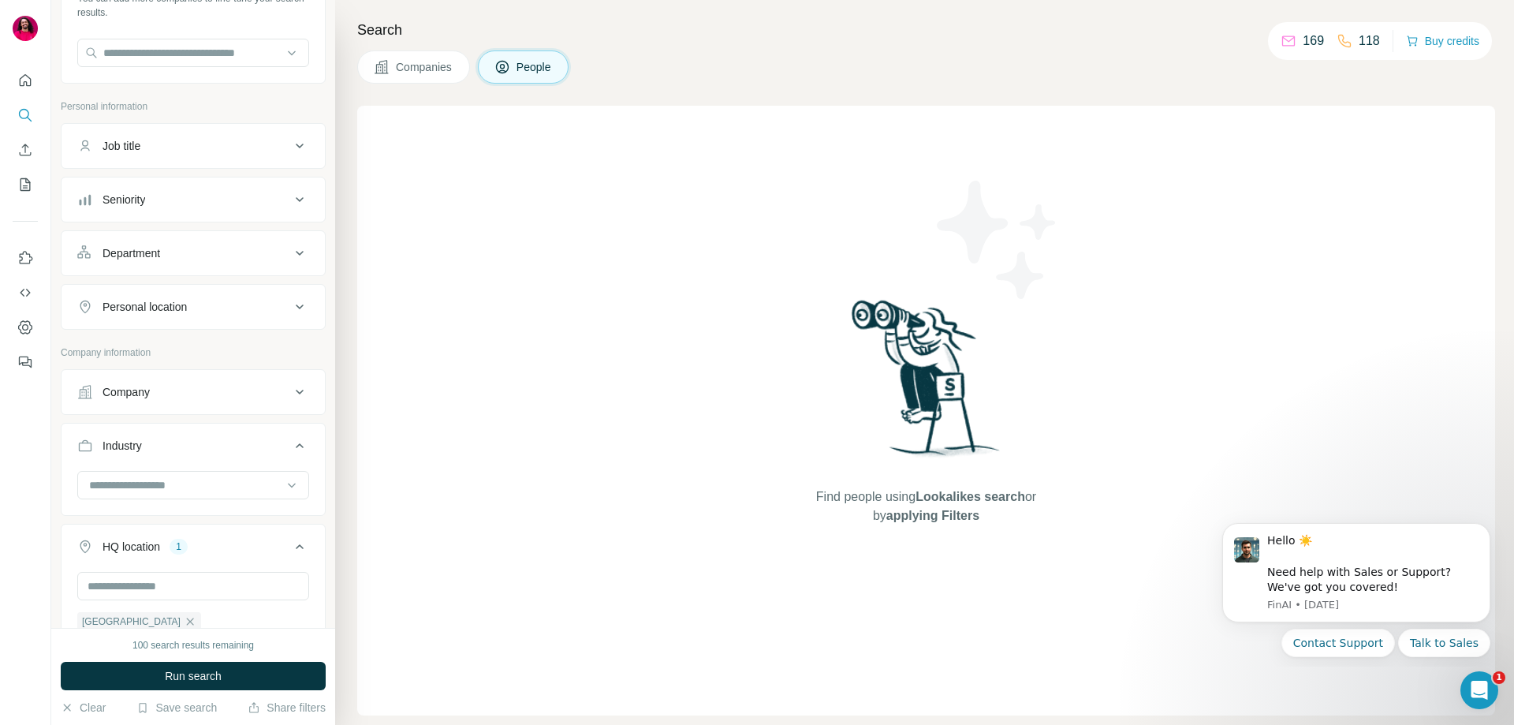
click at [454, 77] on button "Companies" at bounding box center [413, 66] width 113 height 33
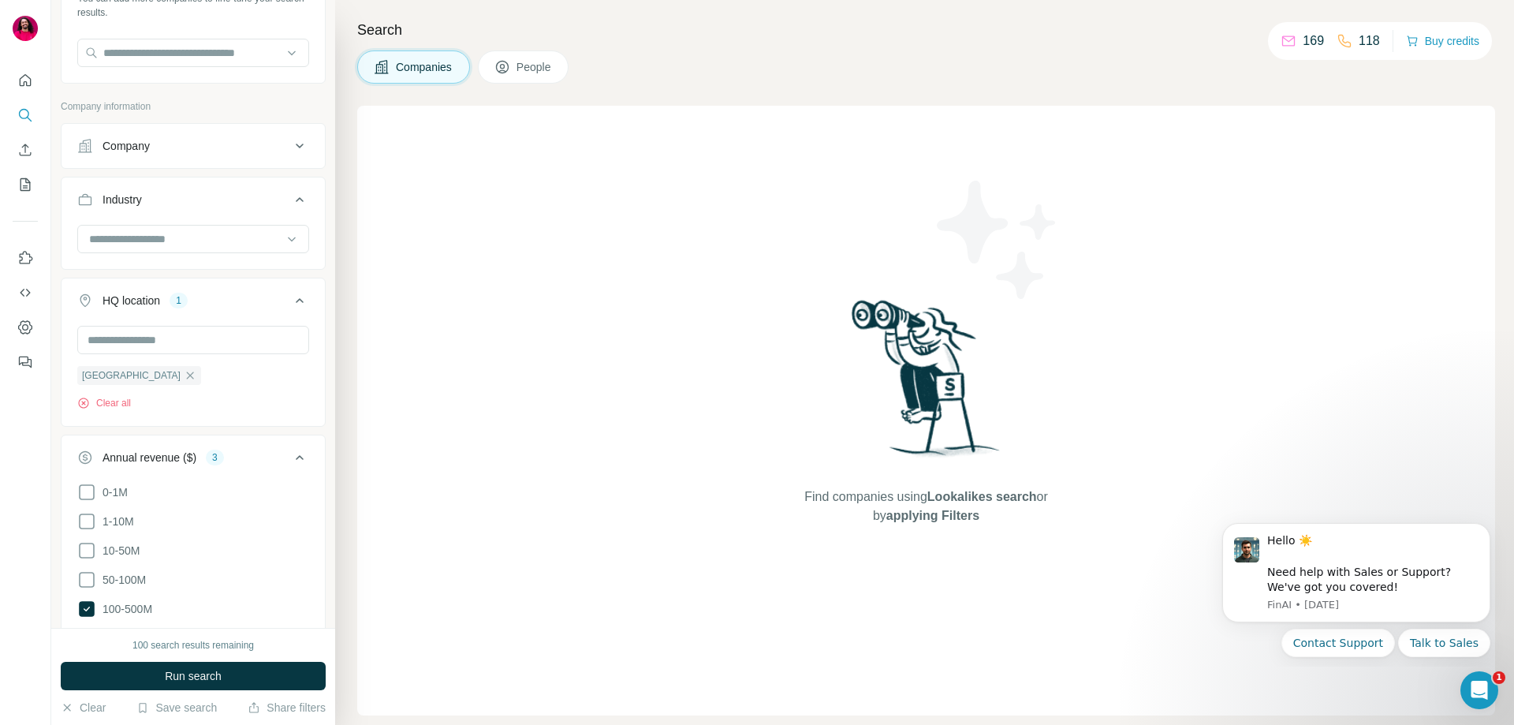
click at [509, 70] on icon at bounding box center [502, 67] width 13 height 13
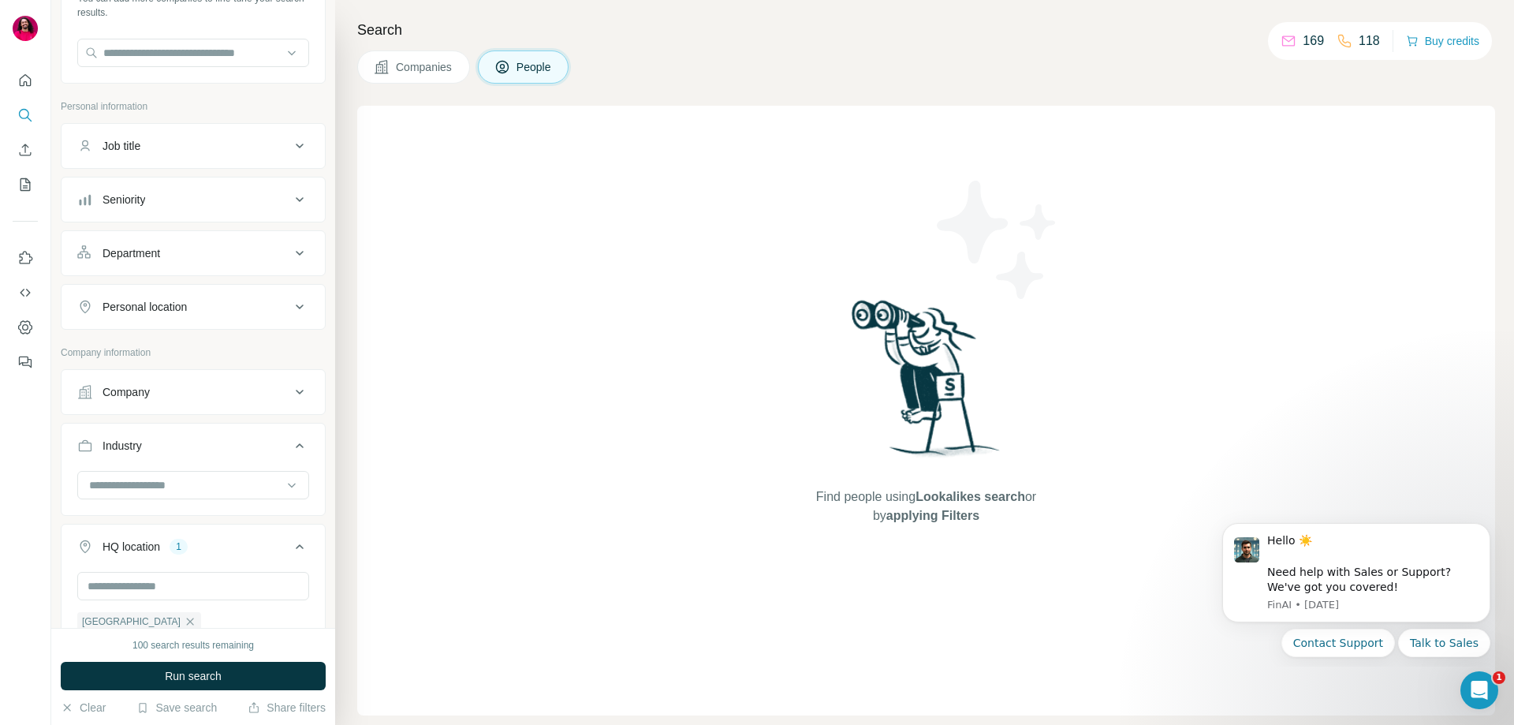
click at [241, 181] on button "Seniority" at bounding box center [193, 200] width 263 height 38
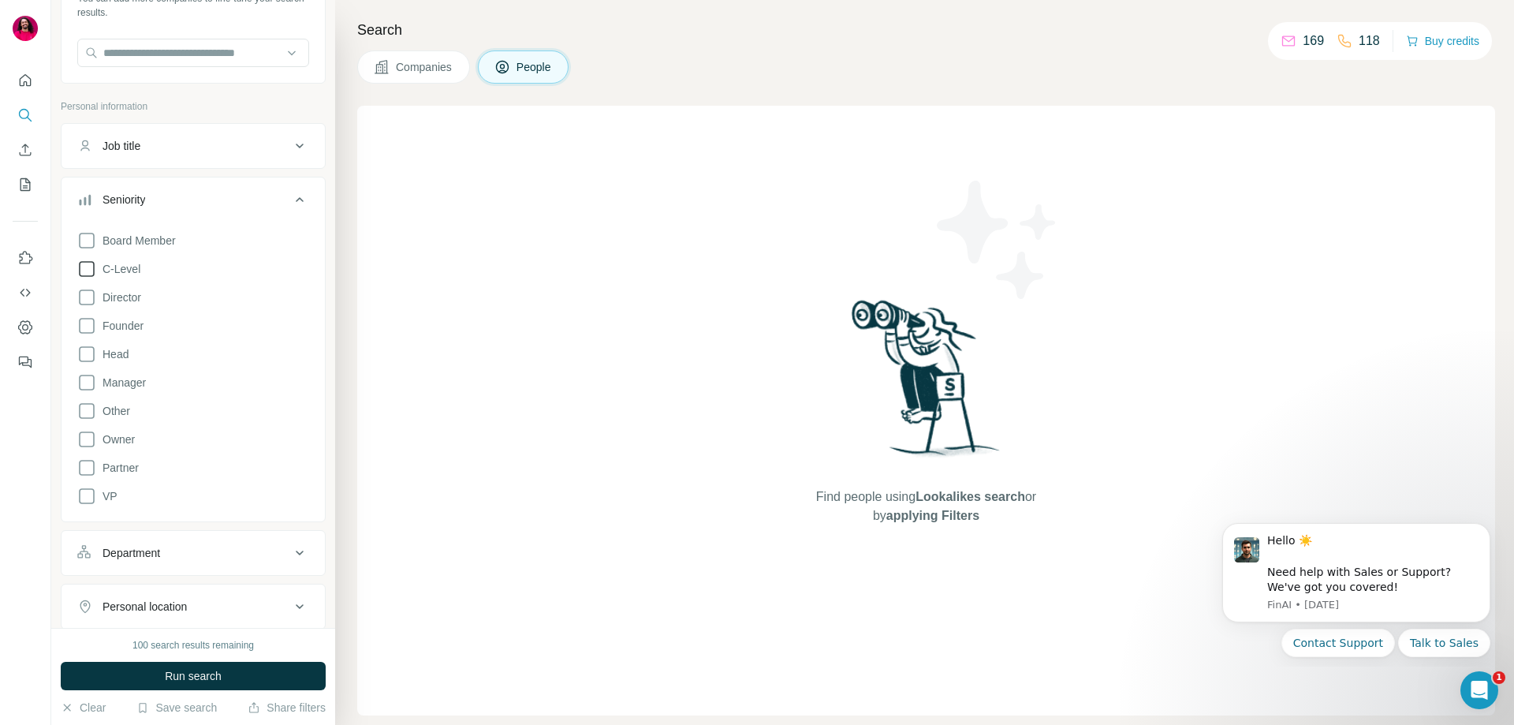
click at [92, 277] on icon at bounding box center [86, 268] width 19 height 19
click at [89, 290] on icon at bounding box center [87, 297] width 16 height 16
click at [84, 358] on icon at bounding box center [86, 354] width 19 height 19
click at [290, 201] on icon at bounding box center [299, 199] width 19 height 19
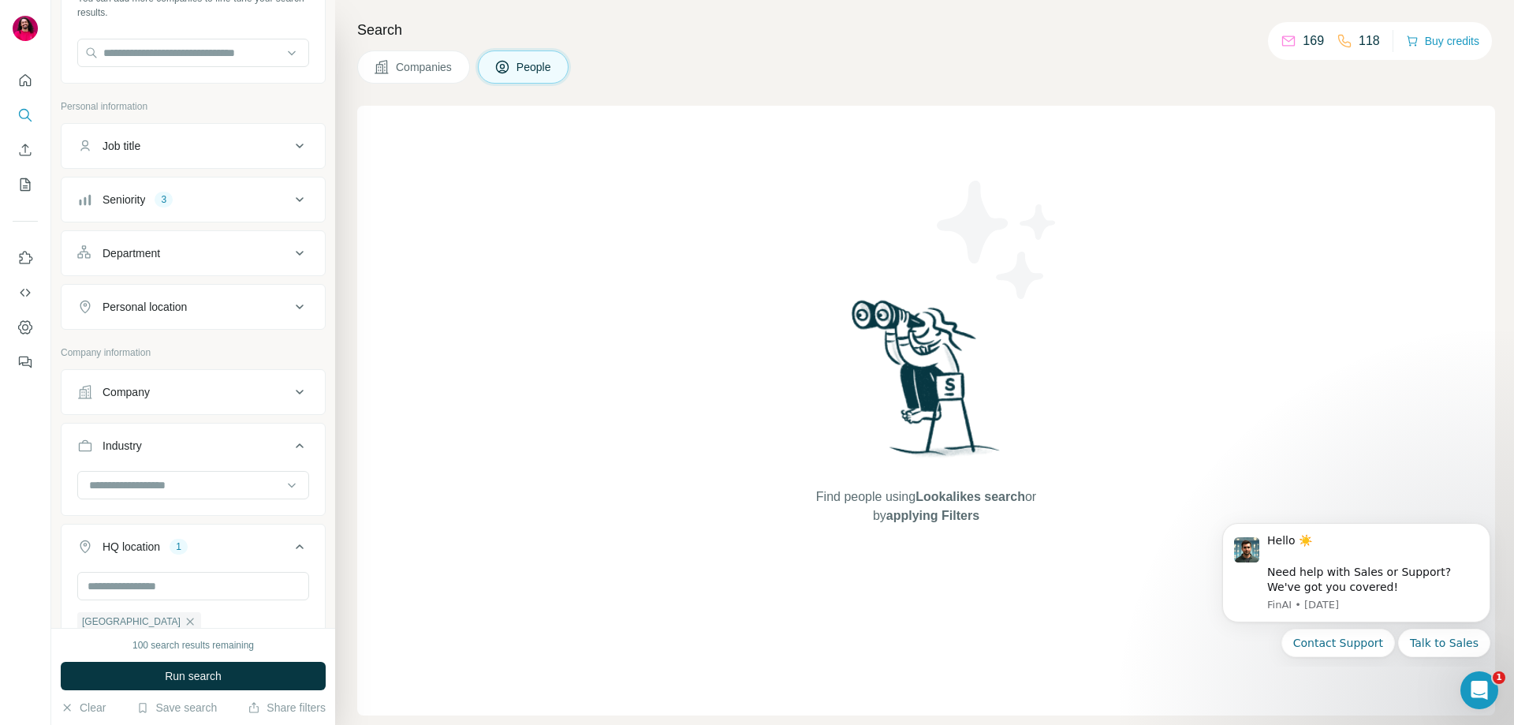
click at [278, 252] on div "Department" at bounding box center [183, 253] width 213 height 16
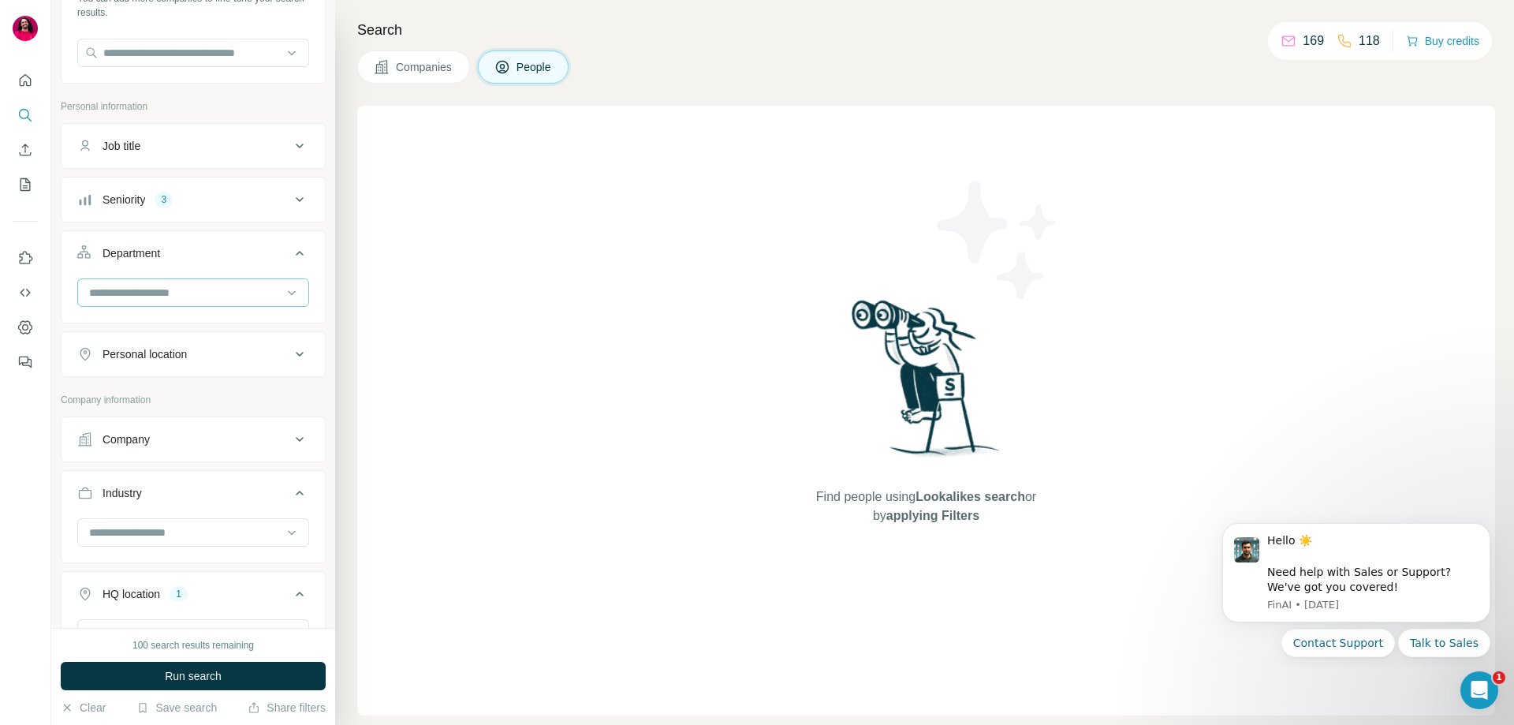
click at [207, 289] on input at bounding box center [185, 292] width 195 height 17
click at [220, 317] on div "Accounting and Finance" at bounding box center [187, 328] width 212 height 28
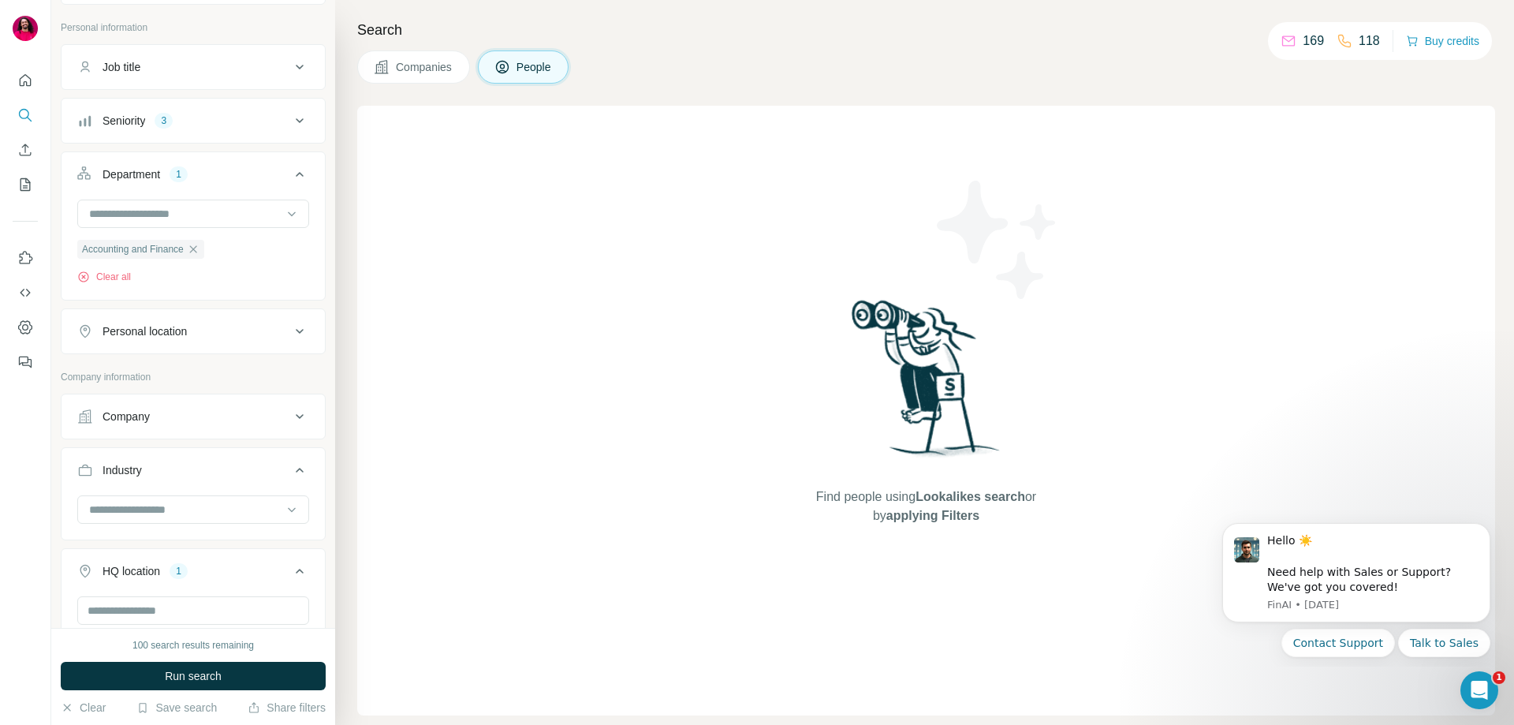
scroll to position [284, 0]
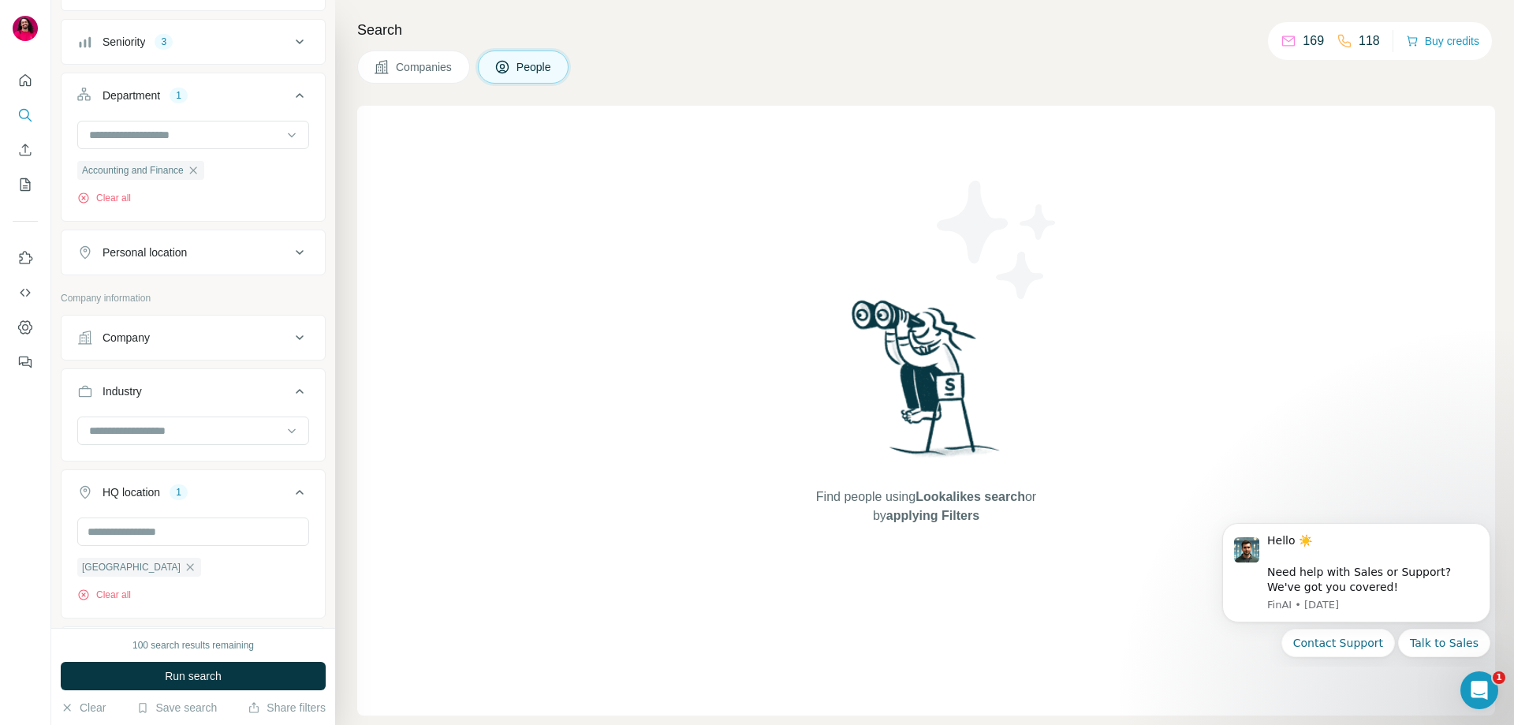
click at [253, 257] on div "Personal location" at bounding box center [183, 252] width 213 height 16
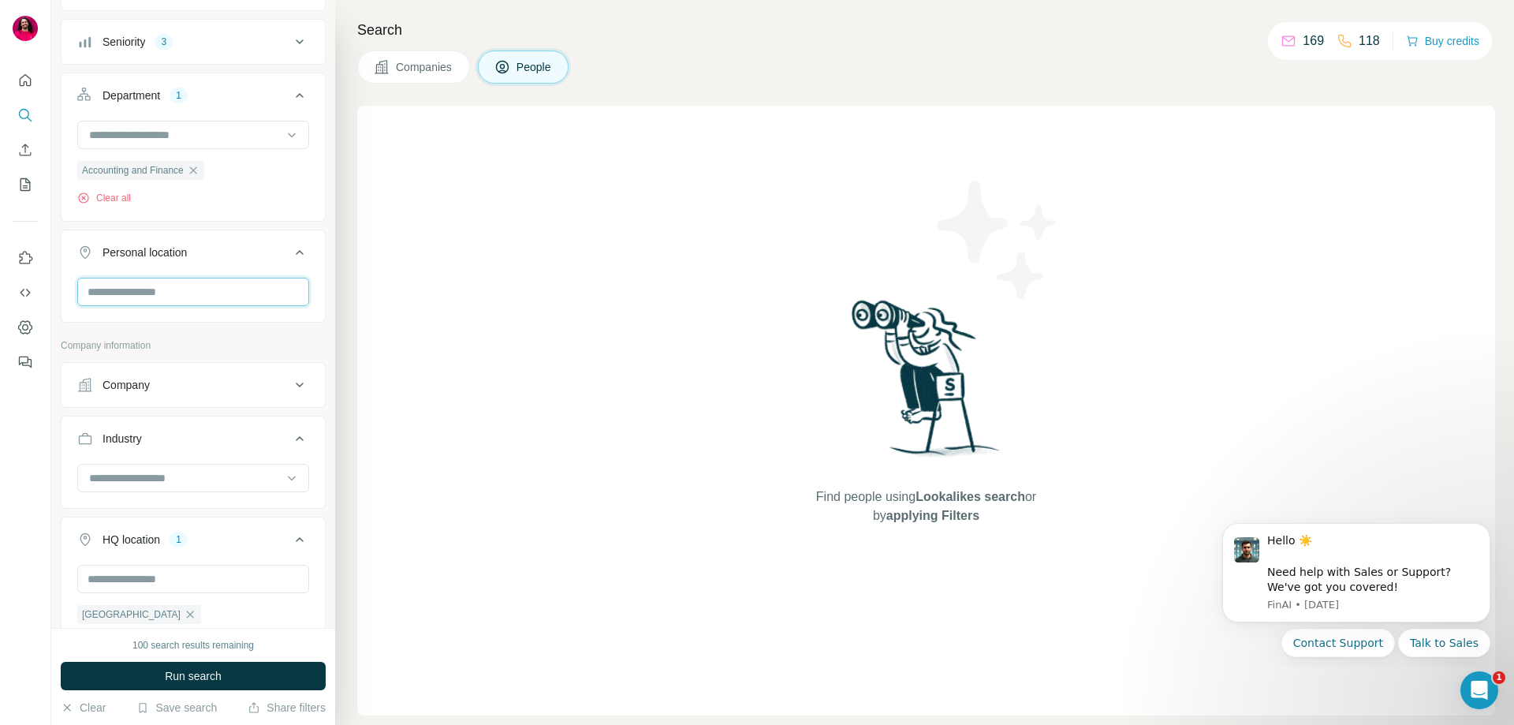
click at [223, 291] on input "text" at bounding box center [193, 292] width 232 height 28
type input "***"
click at [276, 326] on icon at bounding box center [274, 334] width 19 height 19
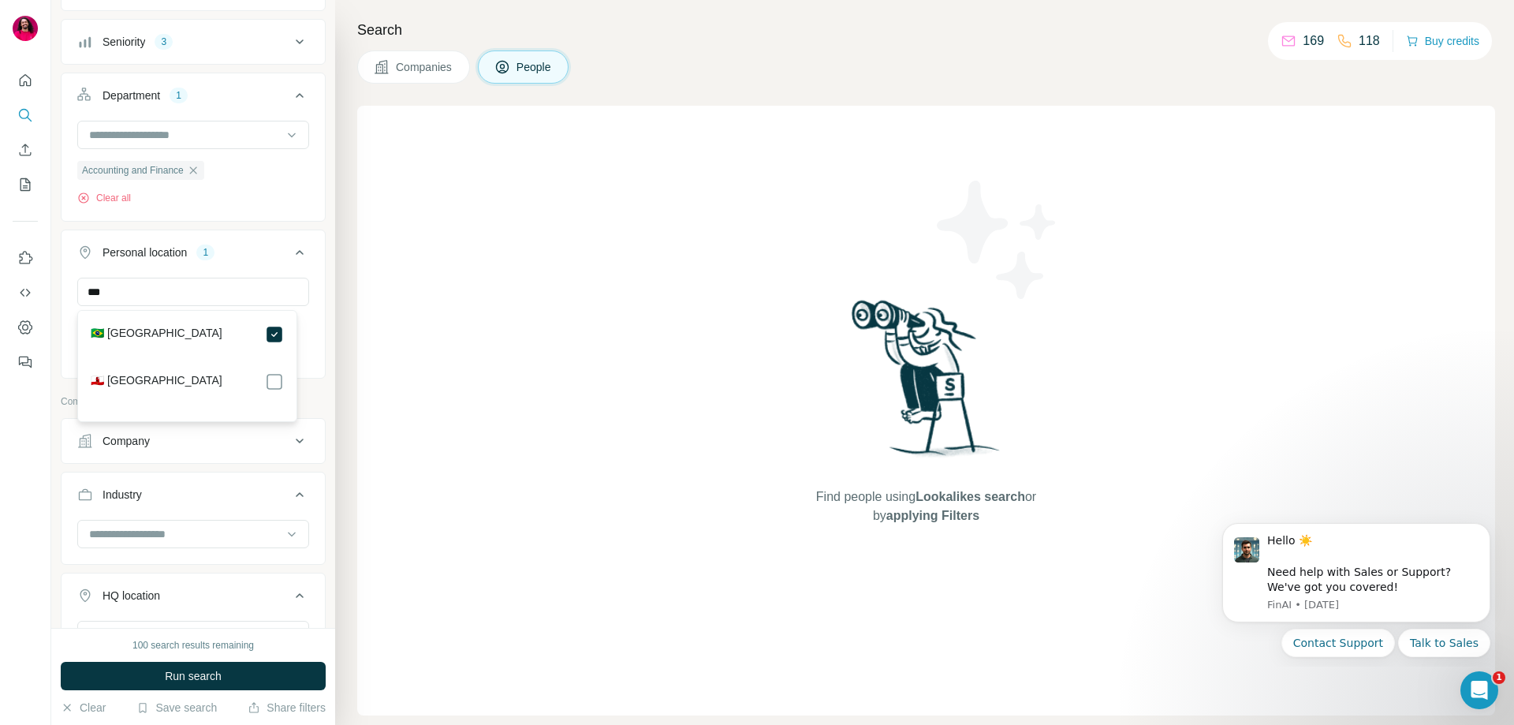
click at [319, 263] on div "New search Hide Company lookalikes Find companies similar to one you've success…" at bounding box center [193, 314] width 284 height 628
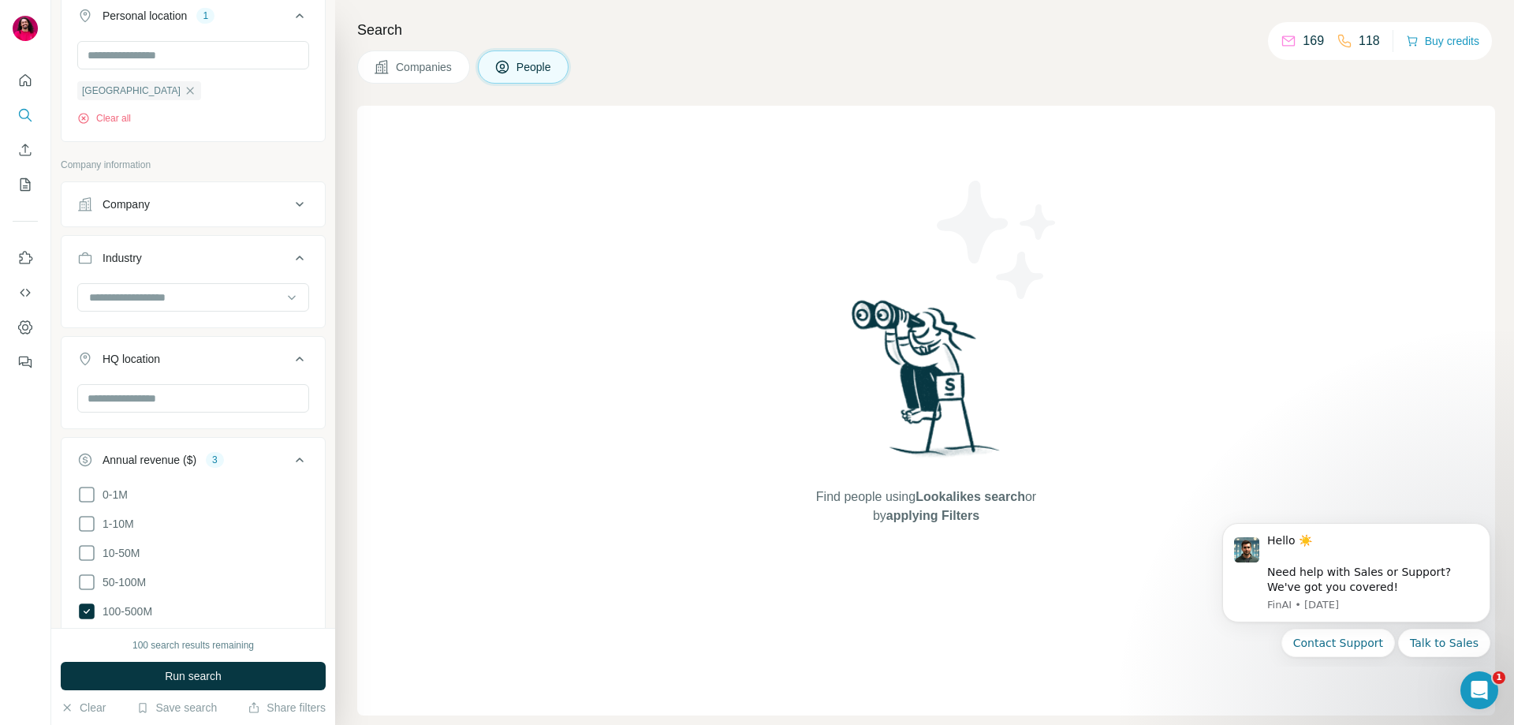
scroll to position [599, 0]
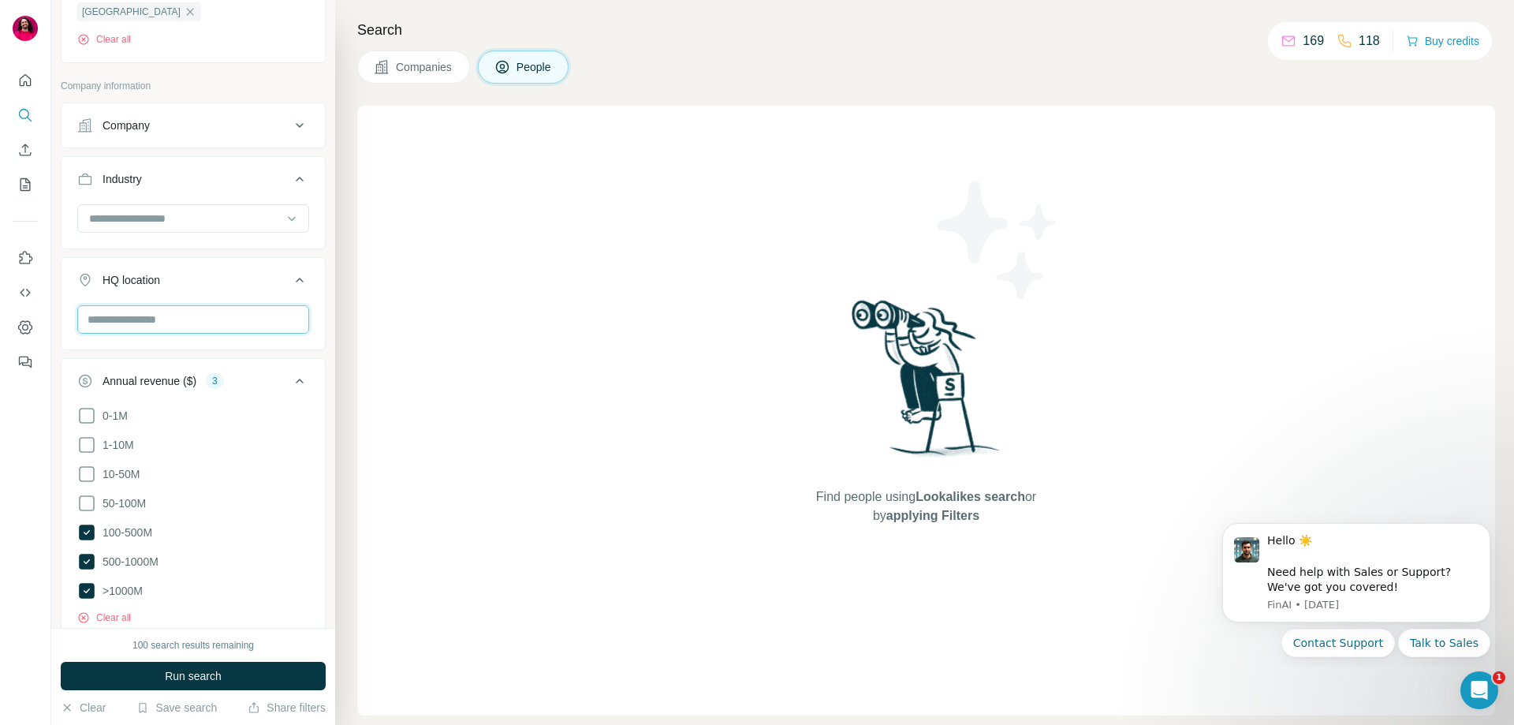
click at [236, 322] on input "text" at bounding box center [193, 319] width 232 height 28
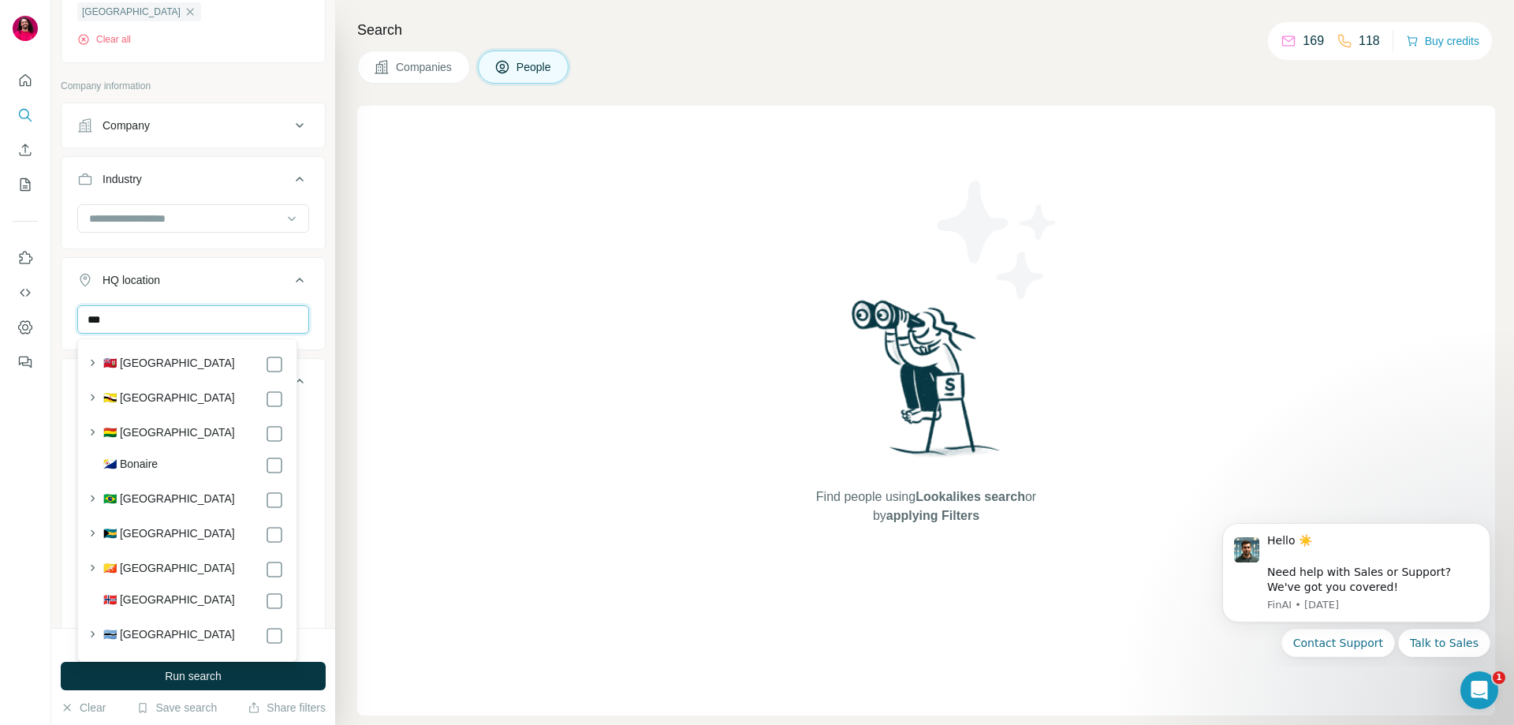
scroll to position [0, 0]
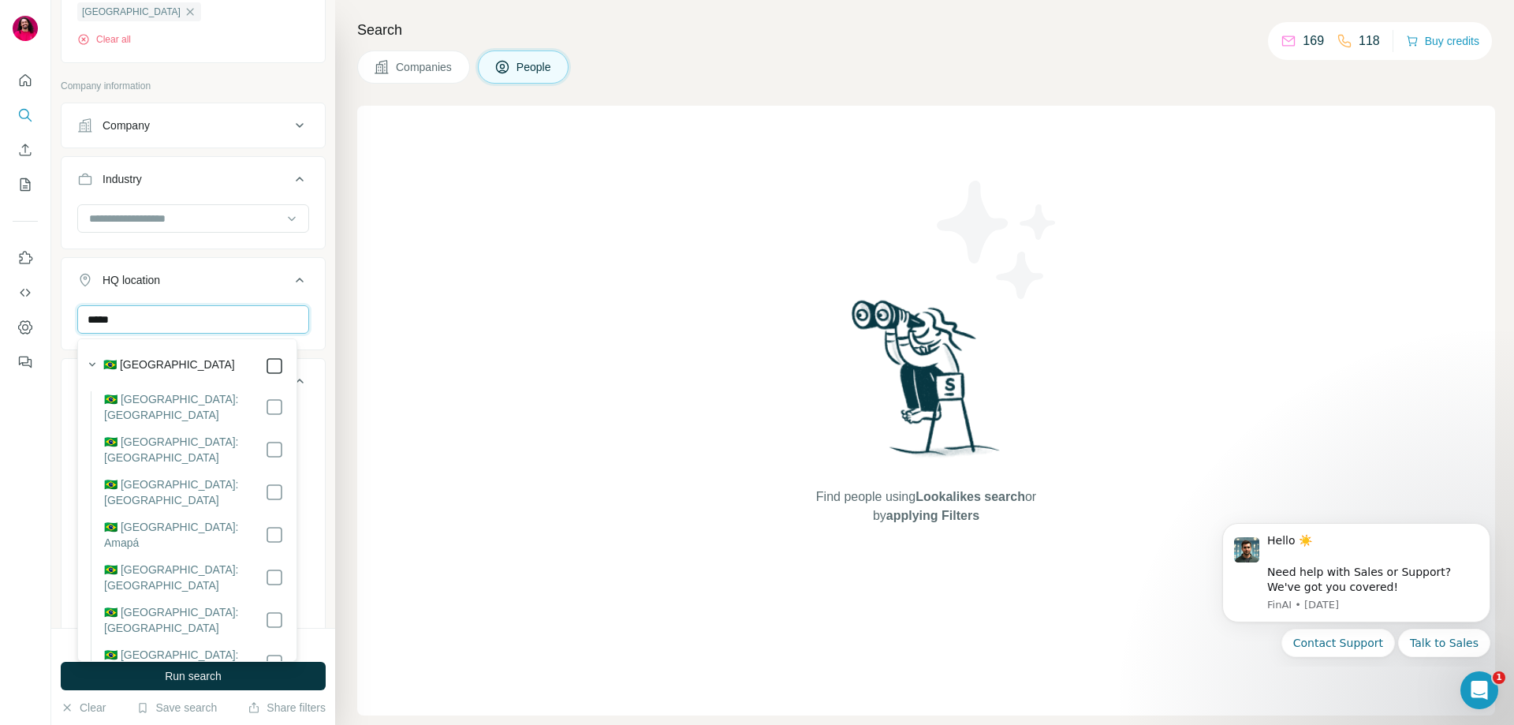
type input "*****"
click at [265, 356] on icon at bounding box center [274, 365] width 19 height 19
click at [313, 319] on div "HQ location 1 ***** [GEOGRAPHIC_DATA] Clear all" at bounding box center [193, 331] width 265 height 149
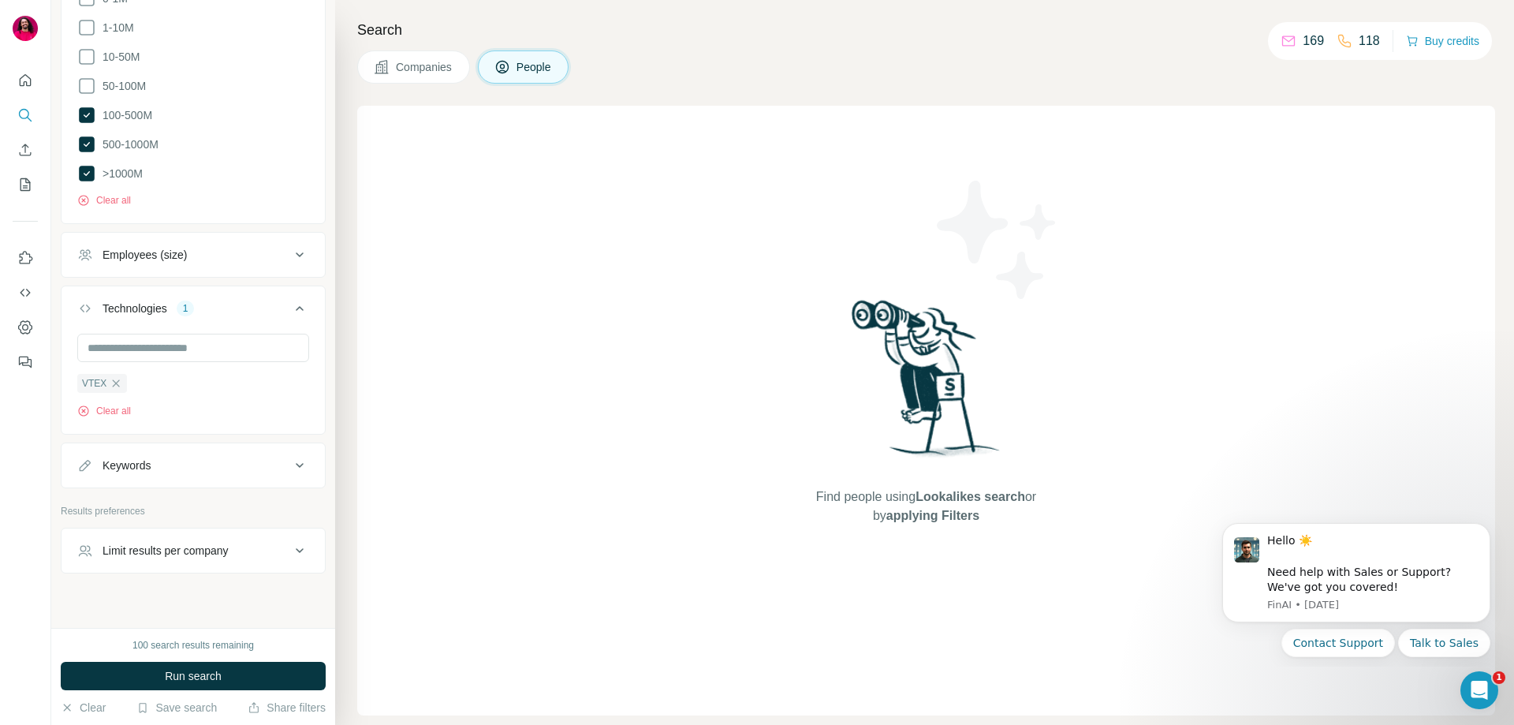
scroll to position [1088, 0]
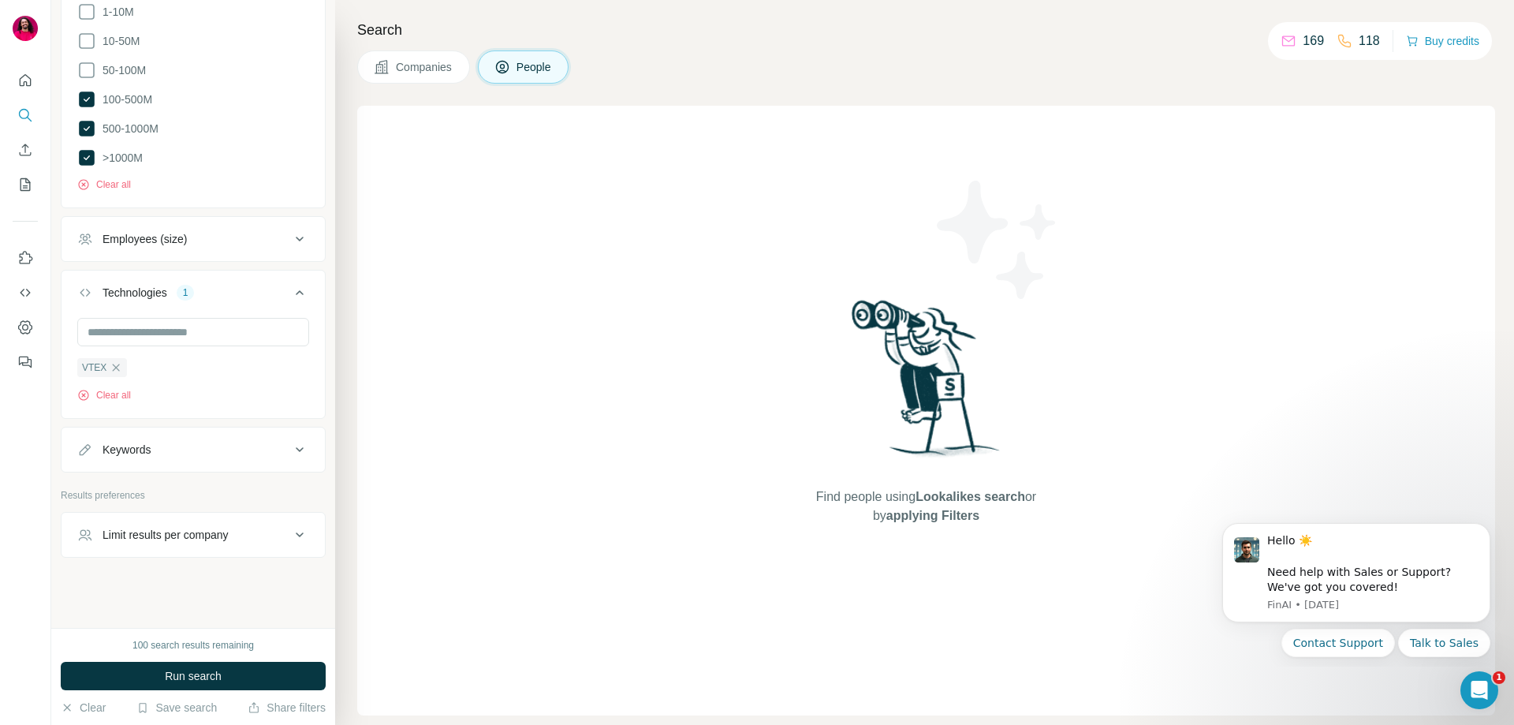
click at [218, 539] on div "Limit results per company" at bounding box center [166, 535] width 126 height 16
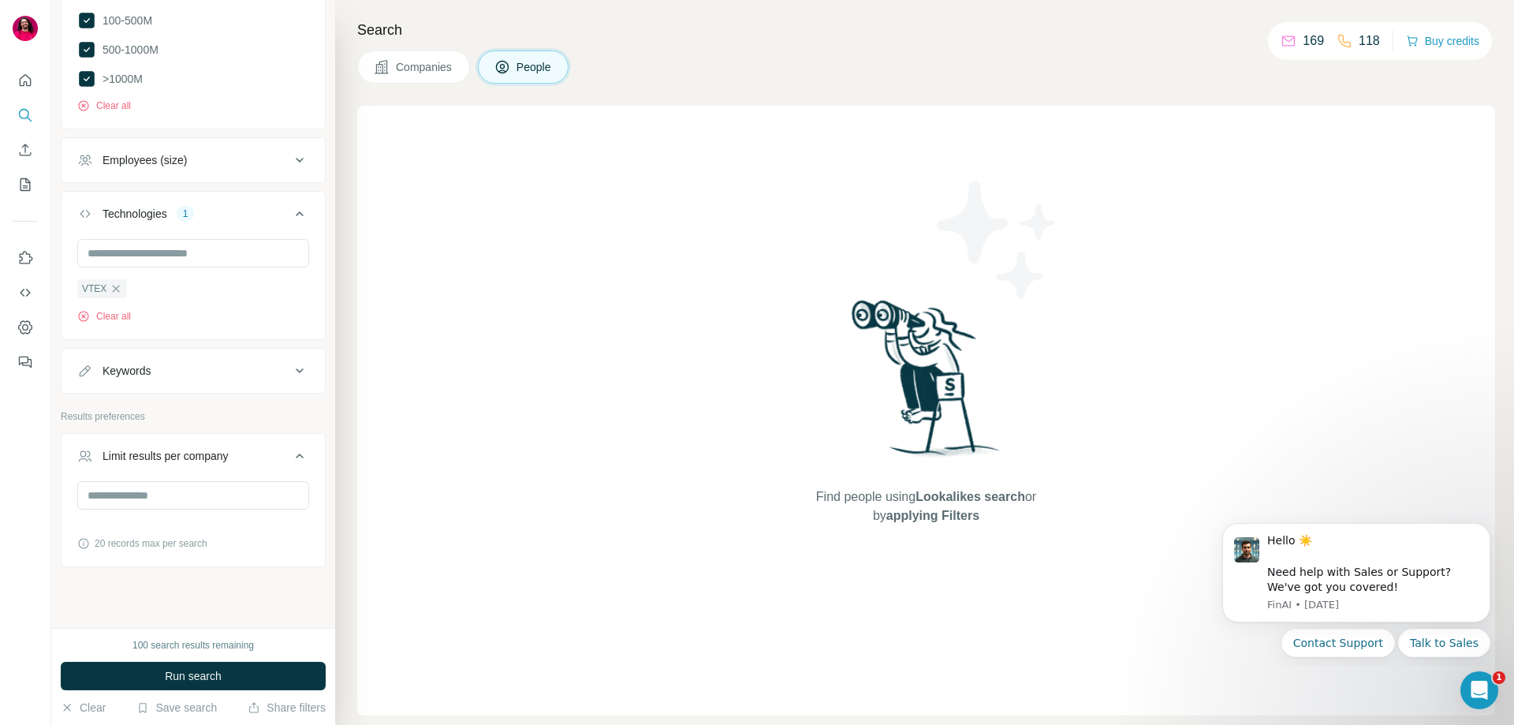
click at [253, 448] on div "Limit results per company" at bounding box center [183, 456] width 213 height 16
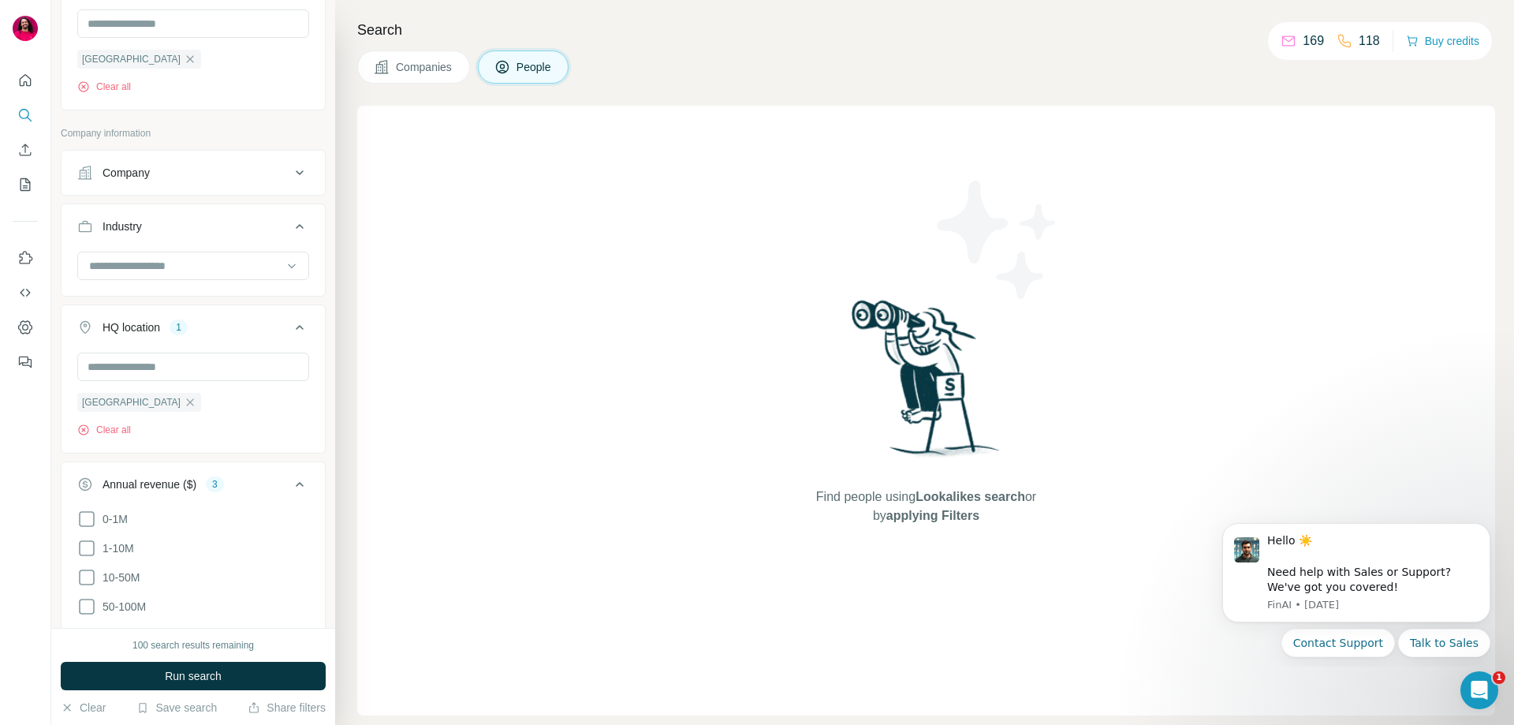
scroll to position [946, 0]
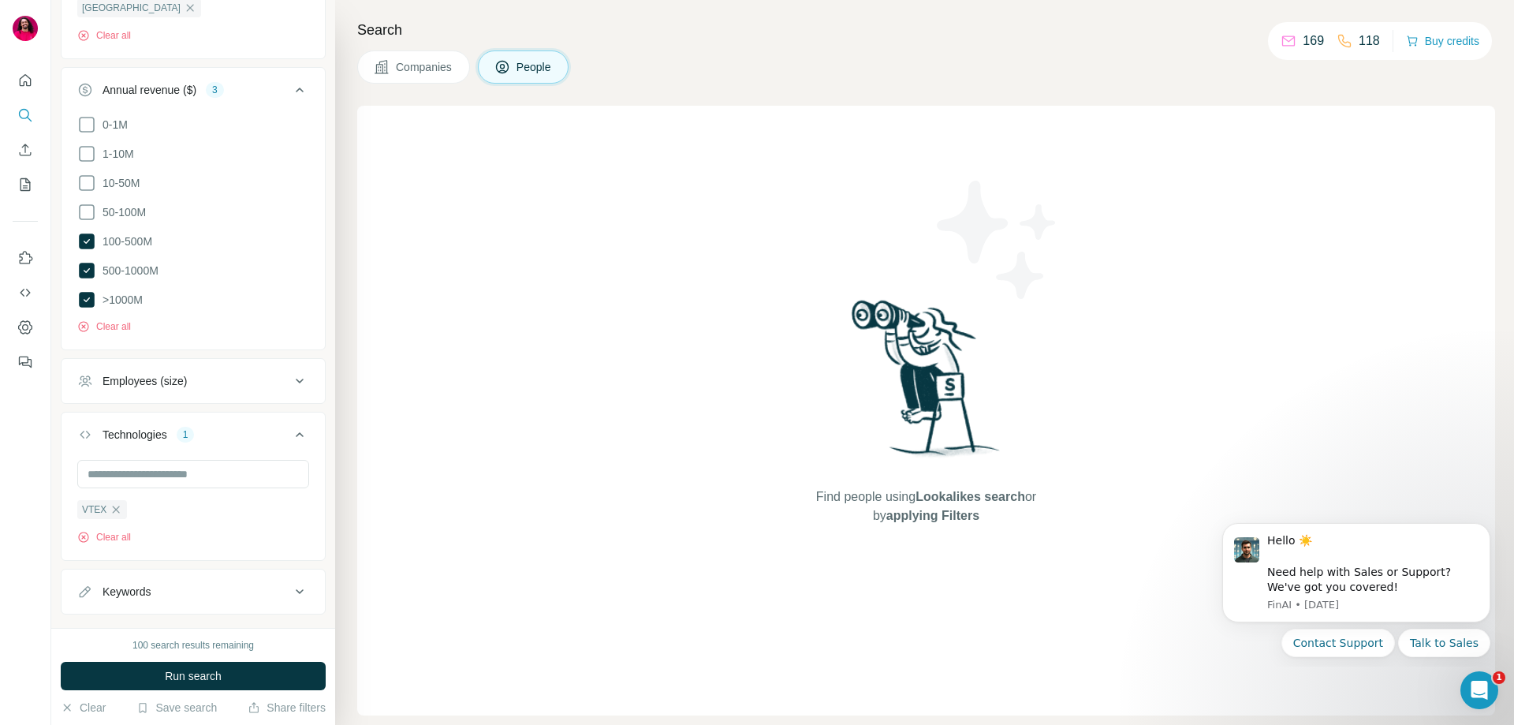
click at [221, 591] on div "Keywords" at bounding box center [183, 592] width 213 height 16
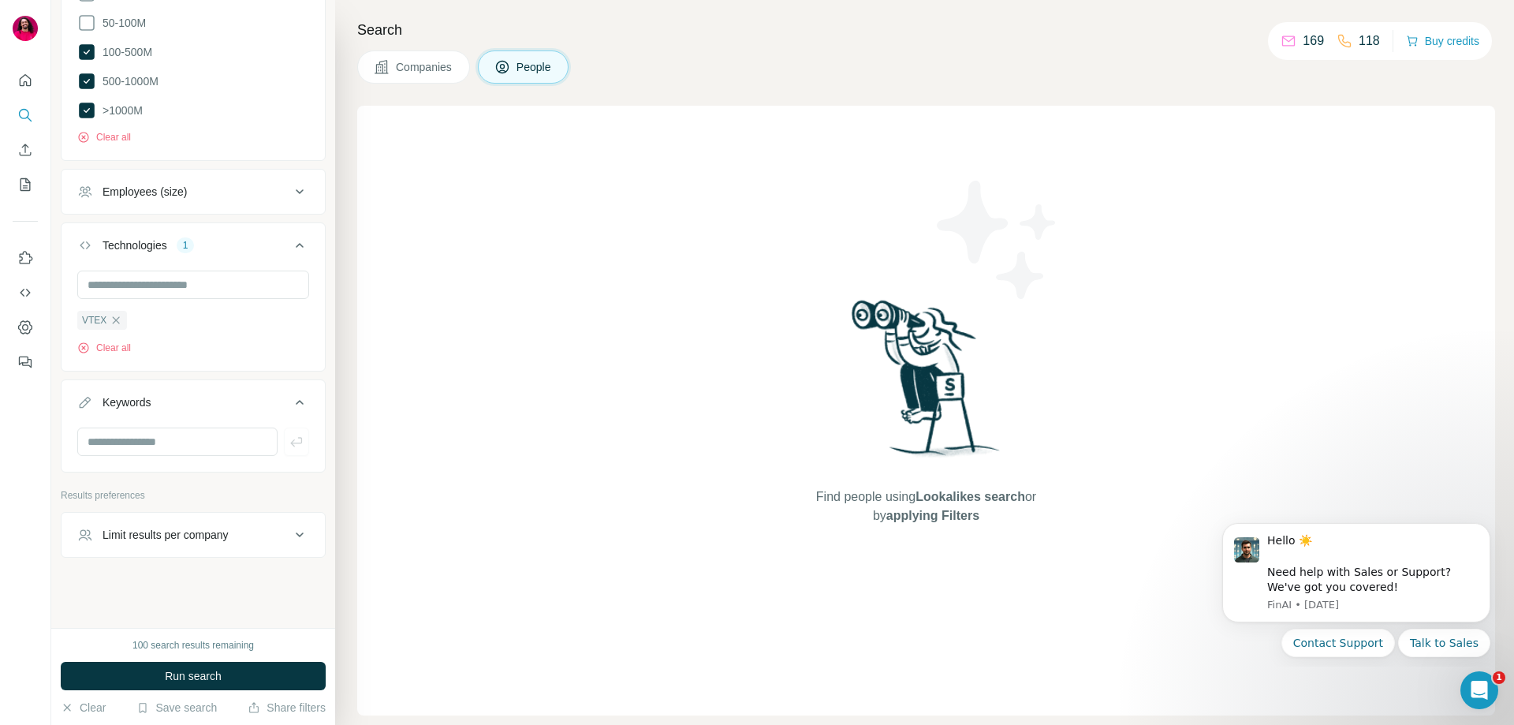
click at [291, 406] on icon at bounding box center [299, 402] width 19 height 19
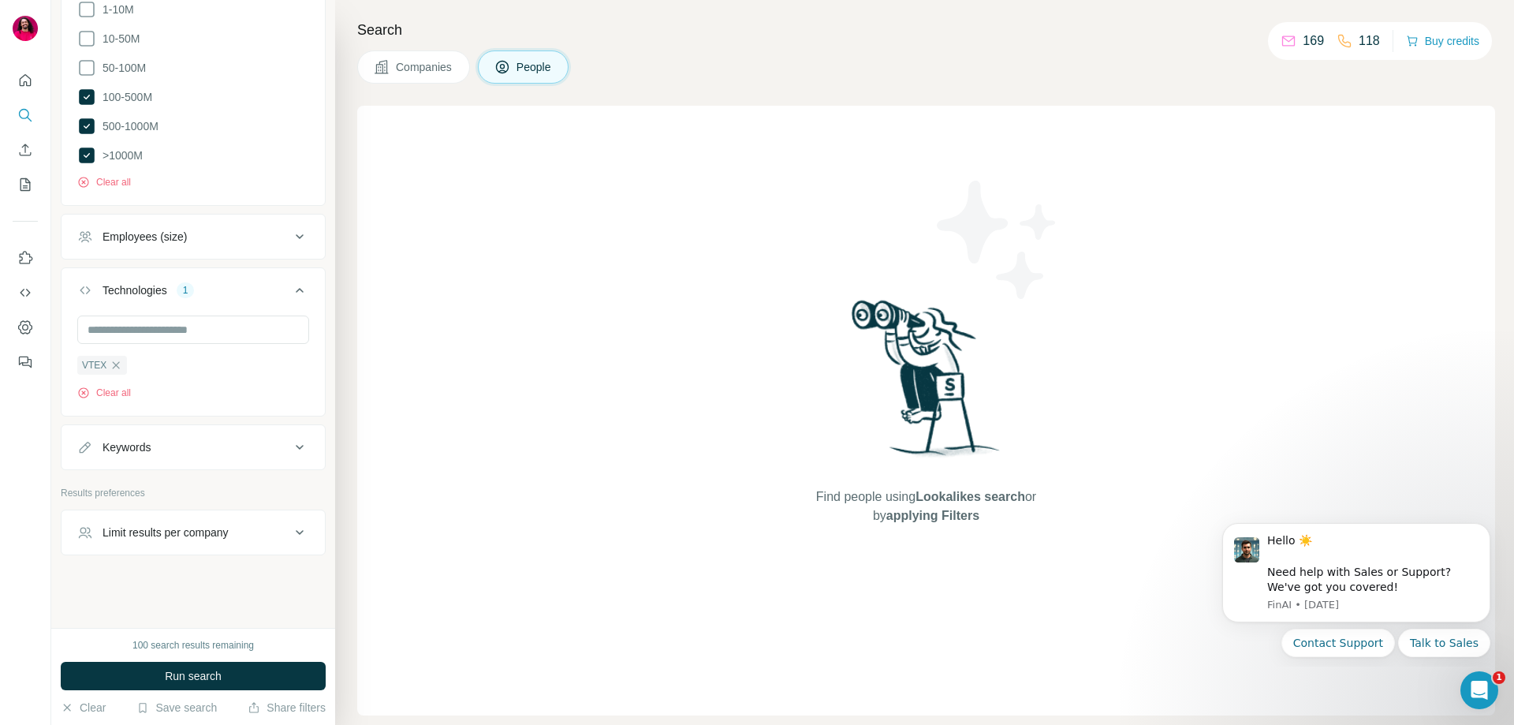
scroll to position [1088, 0]
click at [214, 528] on div "Limit results per company" at bounding box center [166, 535] width 126 height 16
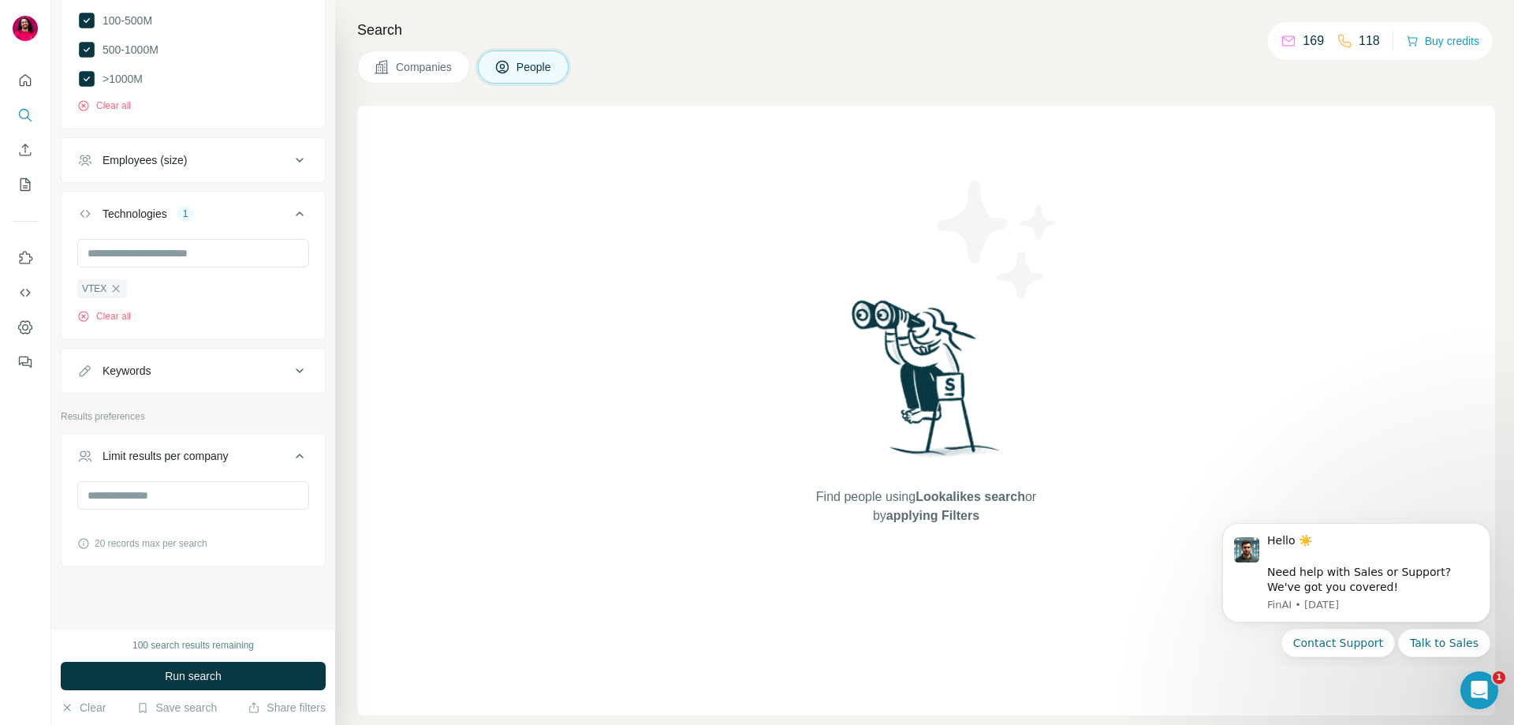
click at [290, 449] on icon at bounding box center [299, 455] width 19 height 19
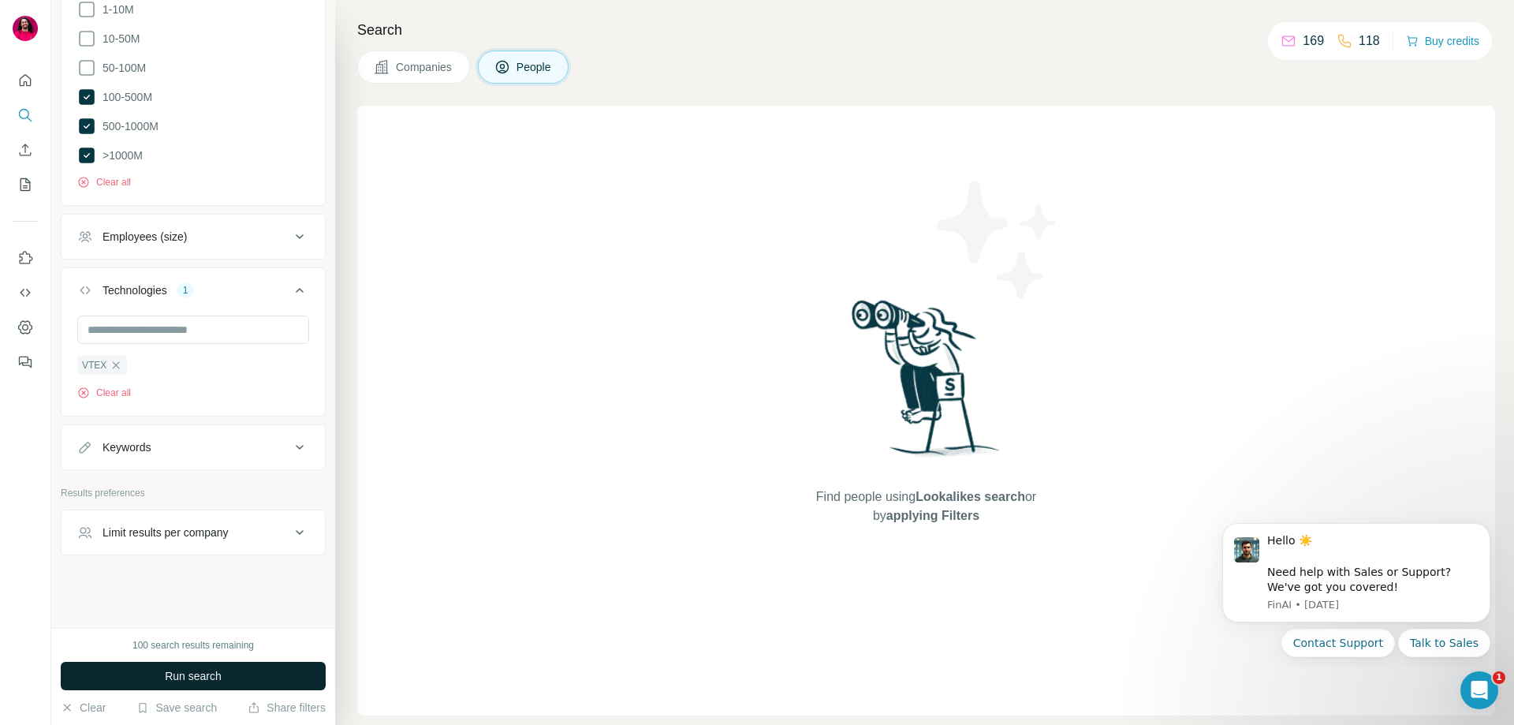
scroll to position [1088, 0]
click at [274, 668] on button "Run search" at bounding box center [193, 676] width 265 height 28
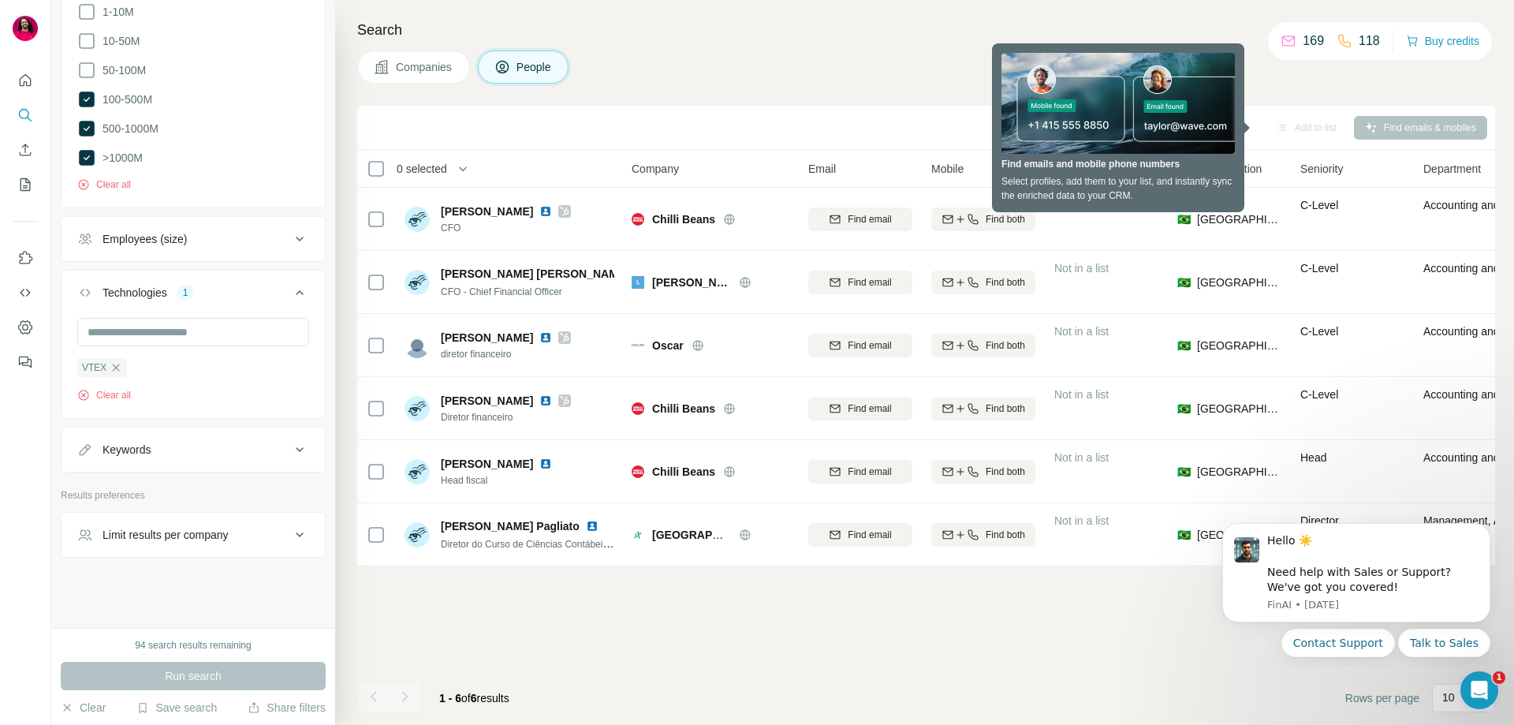
click at [1146, 7] on div "Search Companies People Add to Sequence Sync to HubSpot Add to list Find emails…" at bounding box center [924, 362] width 1179 height 725
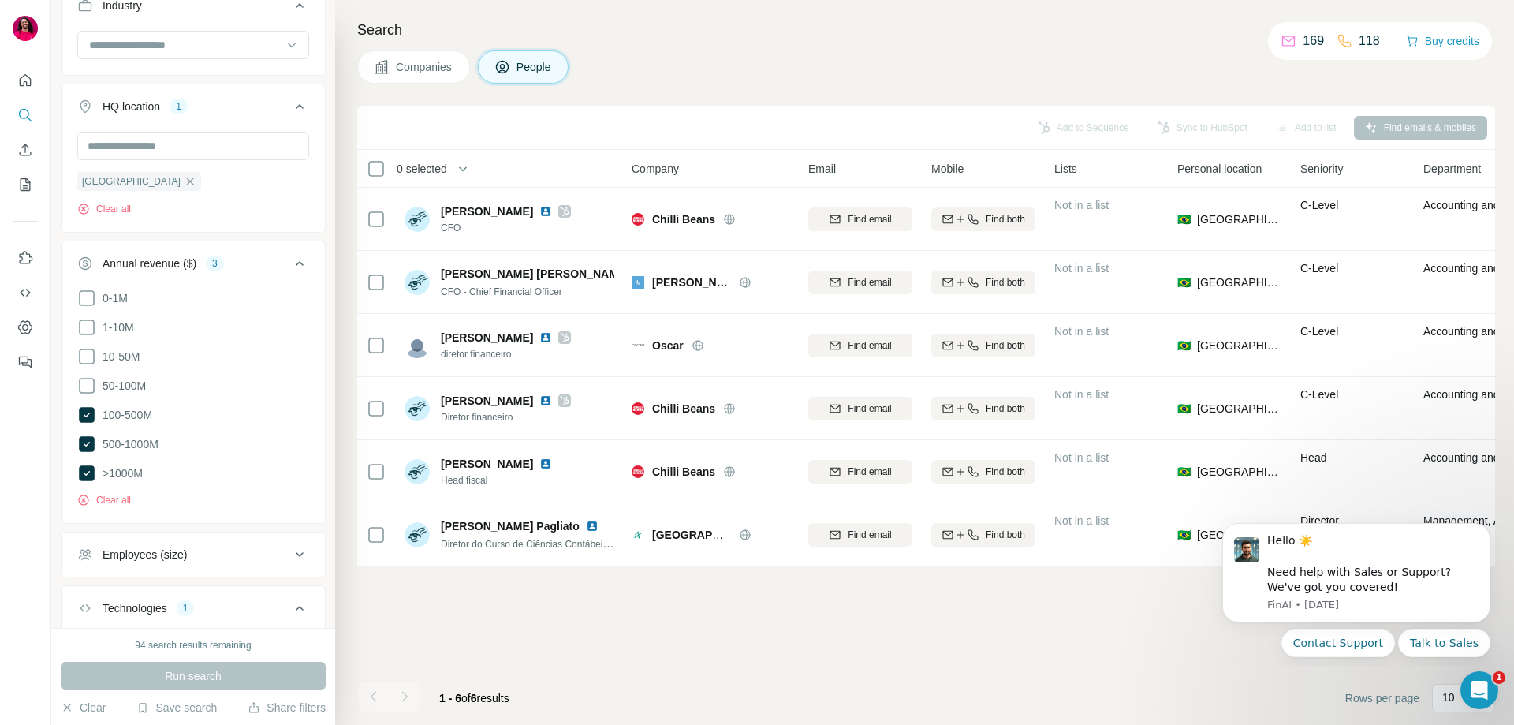
scroll to position [694, 0]
